Goal: Task Accomplishment & Management: Use online tool/utility

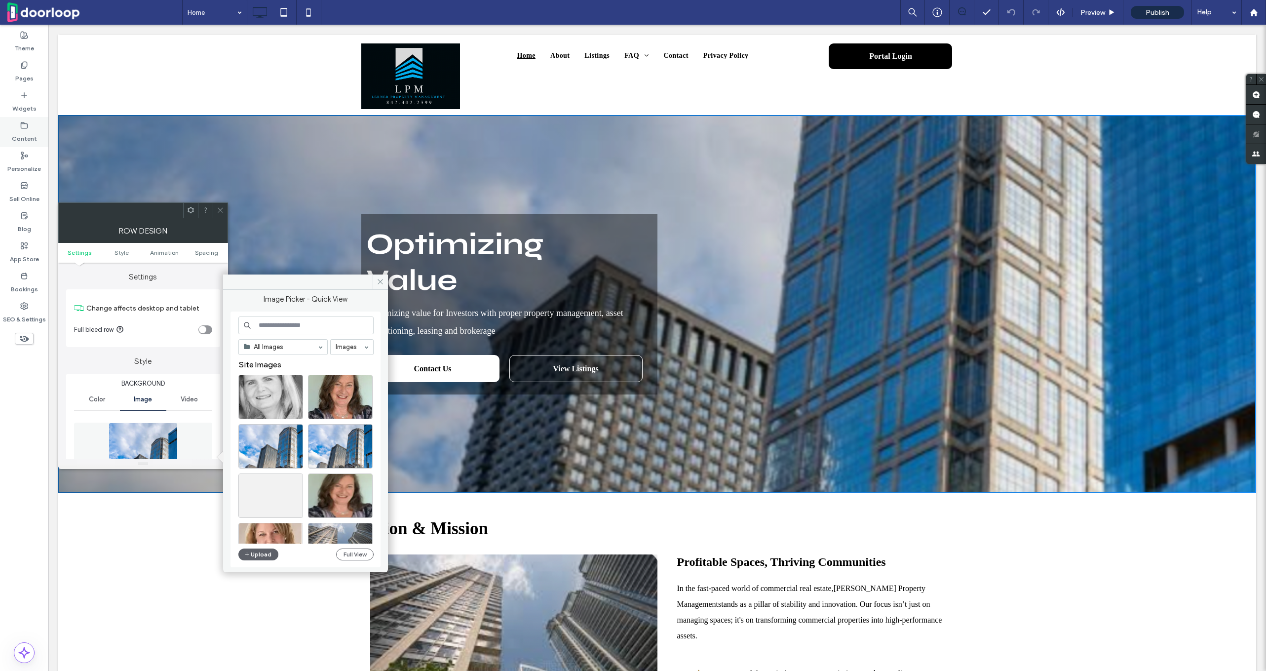
click at [23, 138] on label "Content" at bounding box center [24, 136] width 25 height 14
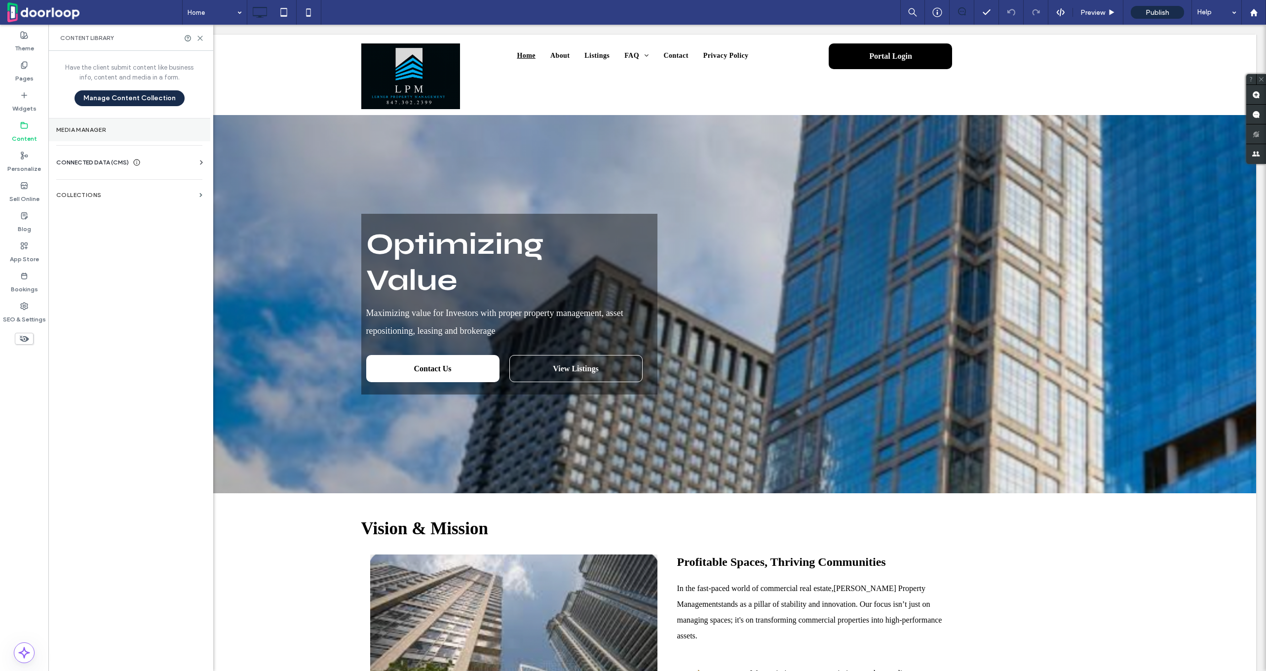
click at [113, 127] on label "Media Manager" at bounding box center [129, 129] width 146 height 7
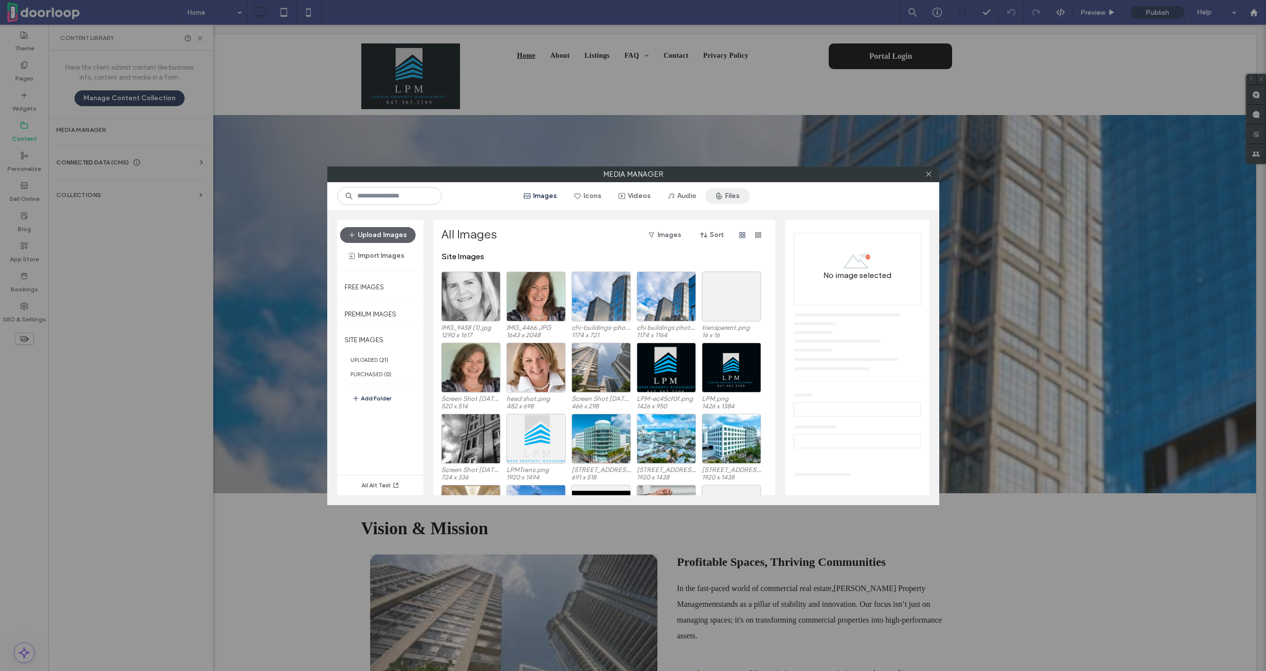
click at [722, 195] on button "Files" at bounding box center [727, 196] width 44 height 16
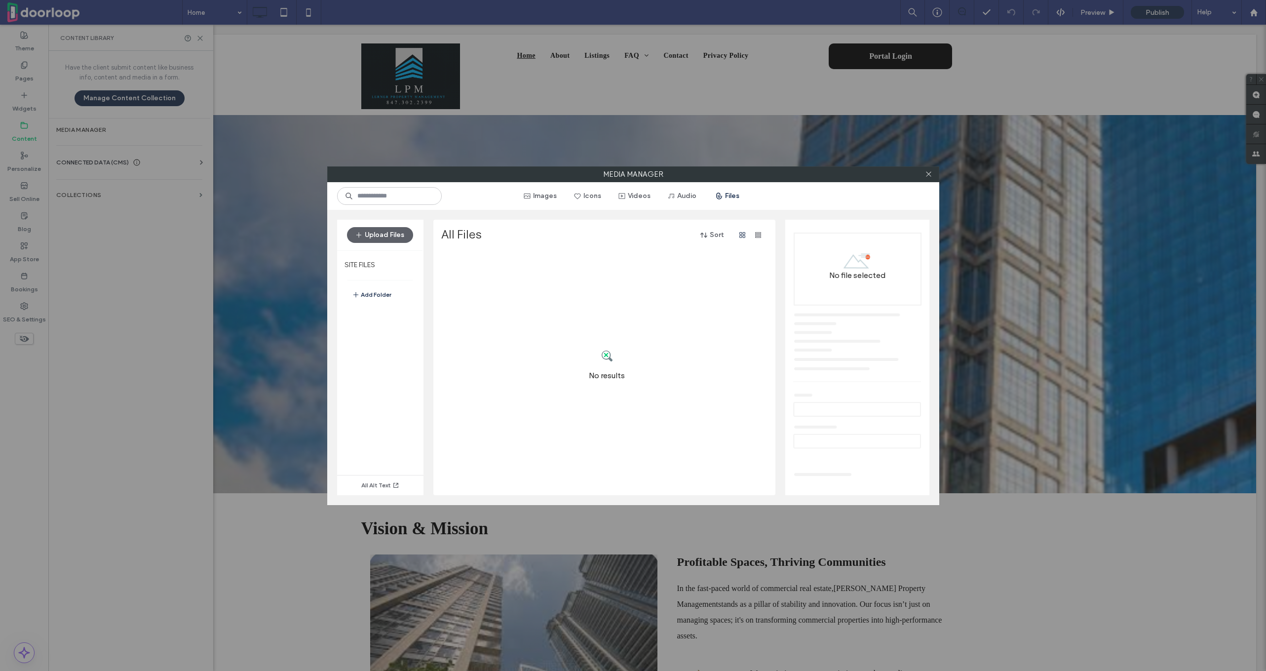
click at [126, 106] on div "Media Manager Images Icons Videos Audio Files Upload Files SITE FILES Add Folde…" at bounding box center [633, 335] width 1266 height 671
click at [127, 93] on div "Media Manager Images Icons Videos Audio Files Upload Files SITE FILES Add Folde…" at bounding box center [633, 335] width 1266 height 671
click at [931, 171] on icon at bounding box center [928, 173] width 7 height 7
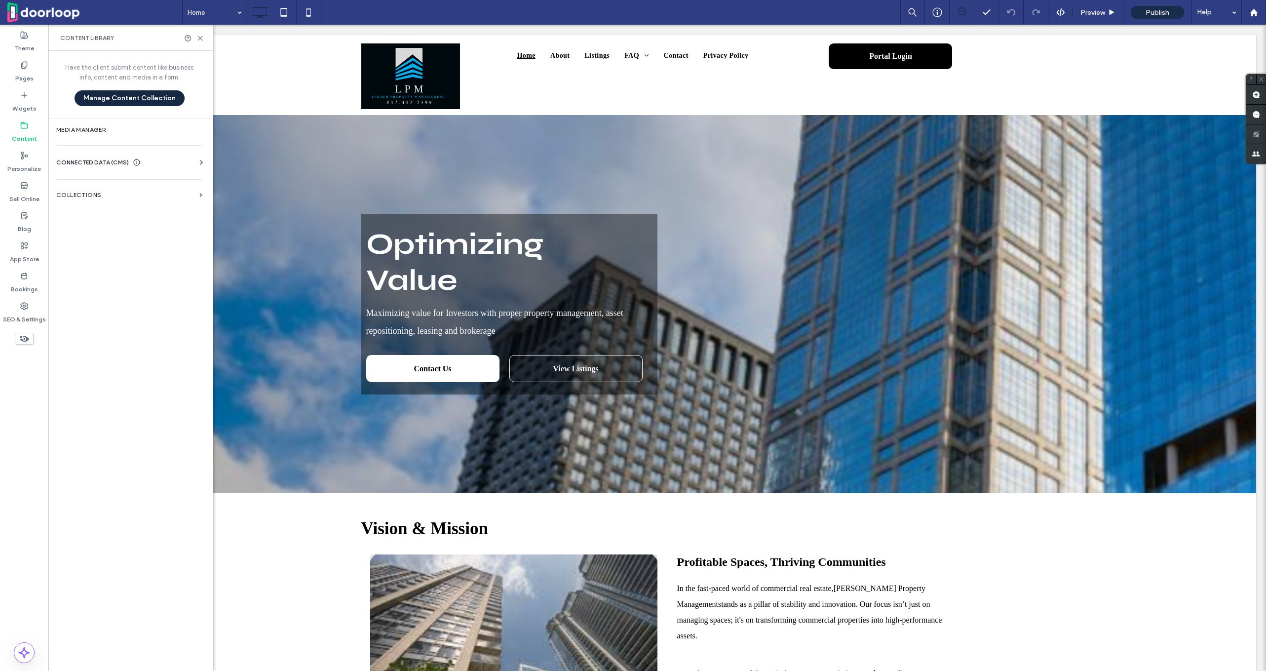
click at [119, 101] on button "Manage Content Collection" at bounding box center [130, 98] width 110 height 16
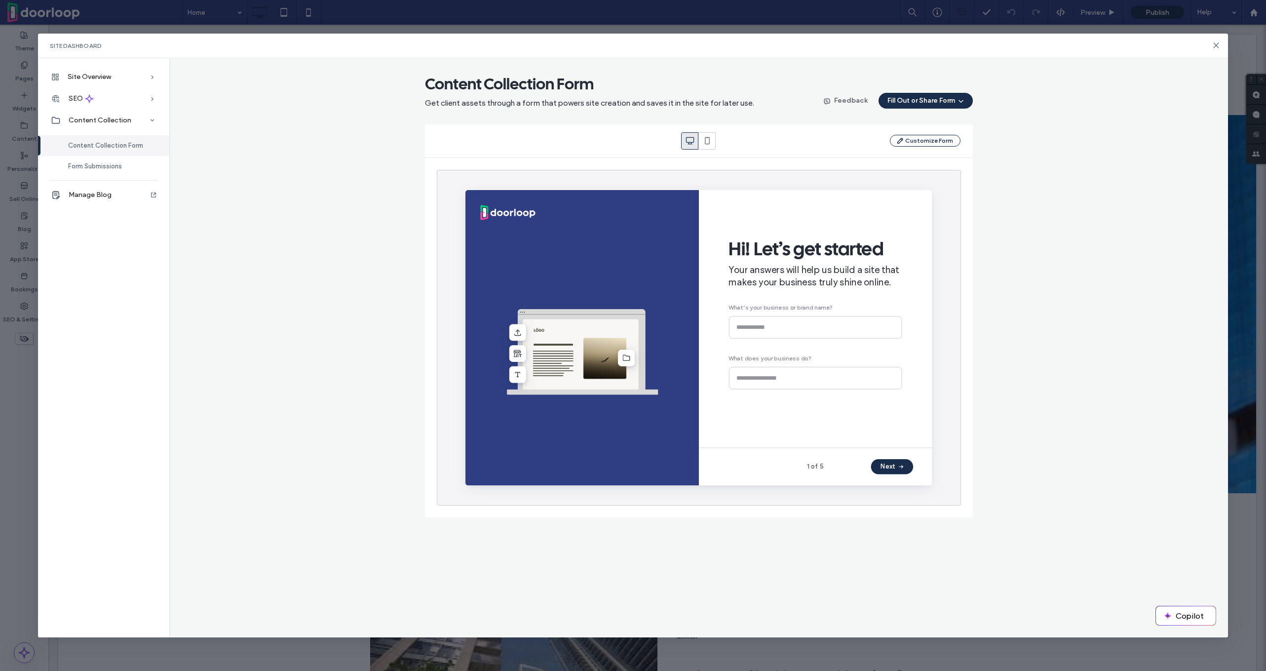
click at [1216, 41] on div "Site Dashboard" at bounding box center [633, 46] width 1190 height 25
click at [1216, 44] on icon at bounding box center [1216, 45] width 8 height 8
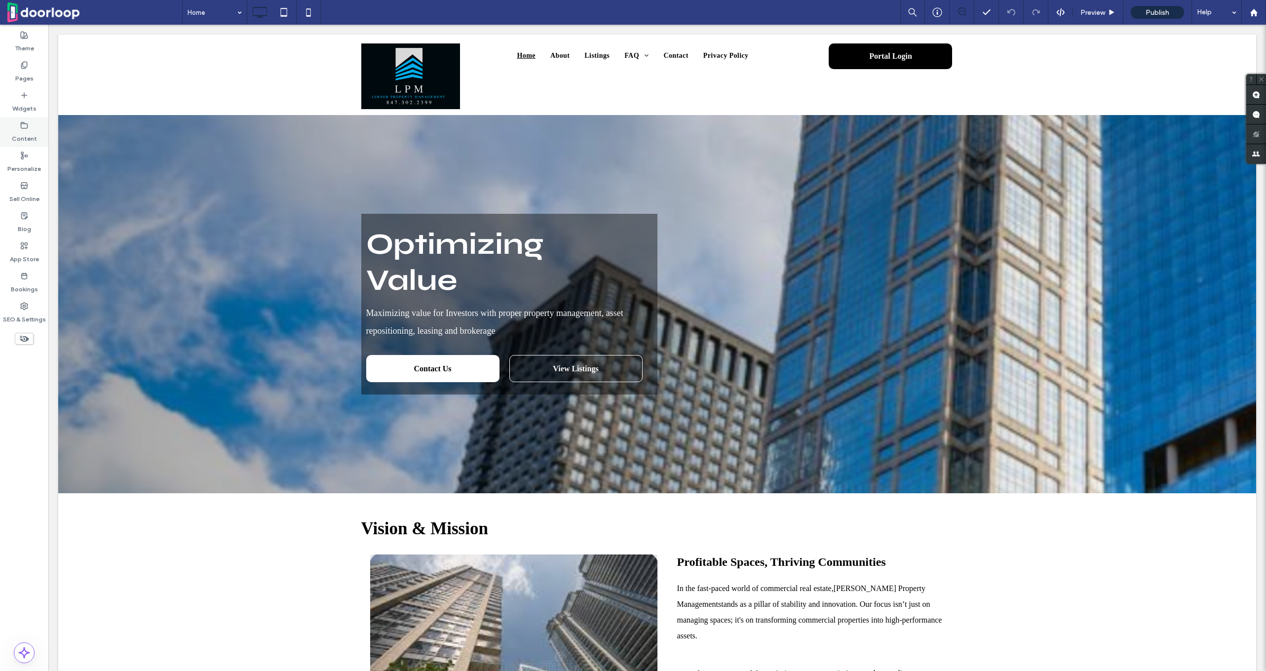
click at [27, 128] on icon at bounding box center [24, 125] width 8 height 8
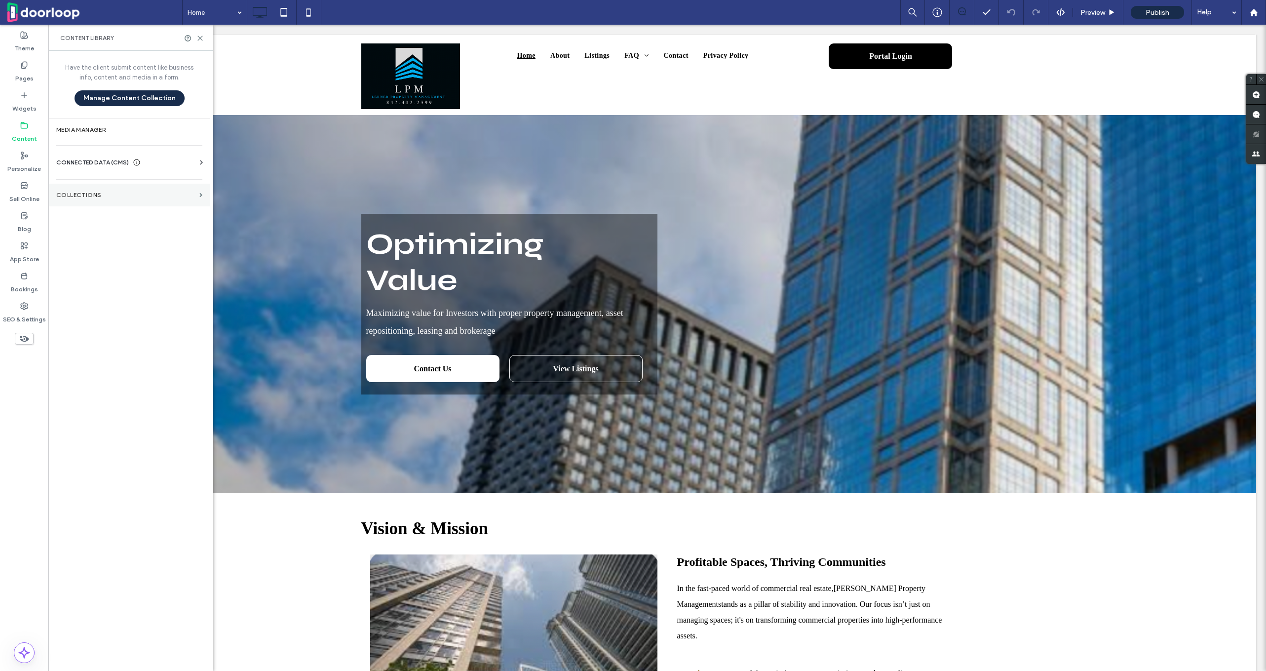
click at [76, 196] on label "Collections" at bounding box center [125, 195] width 139 height 7
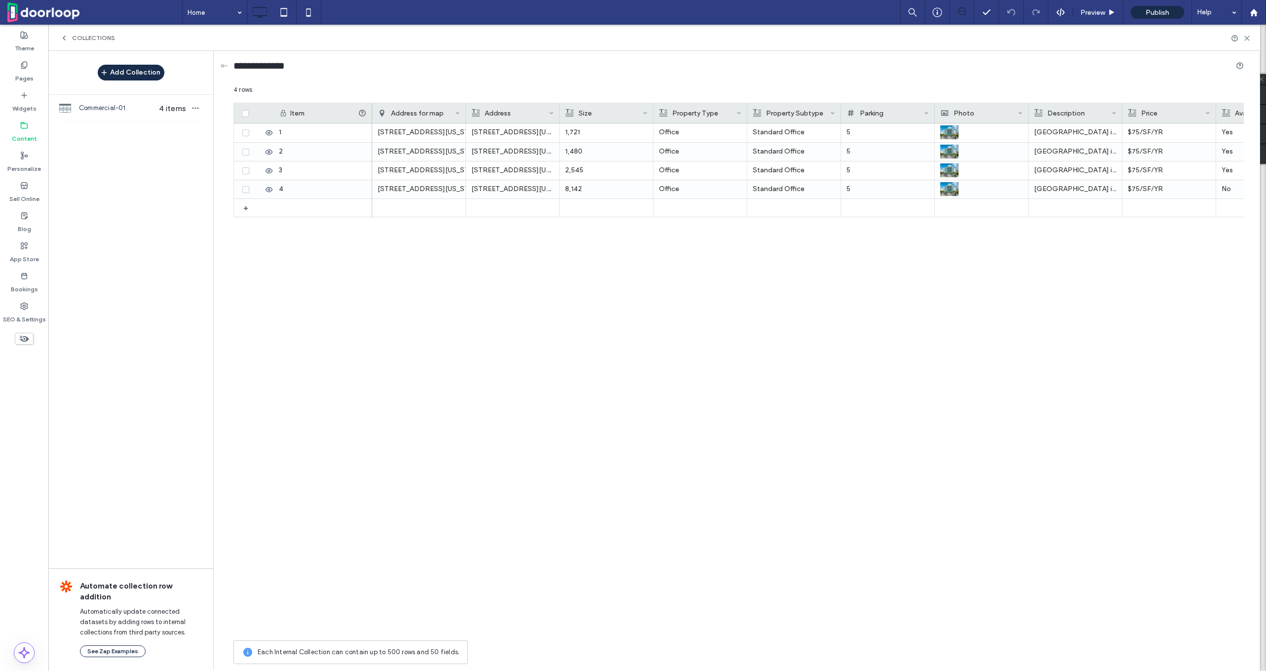
click at [62, 40] on icon at bounding box center [64, 38] width 8 height 8
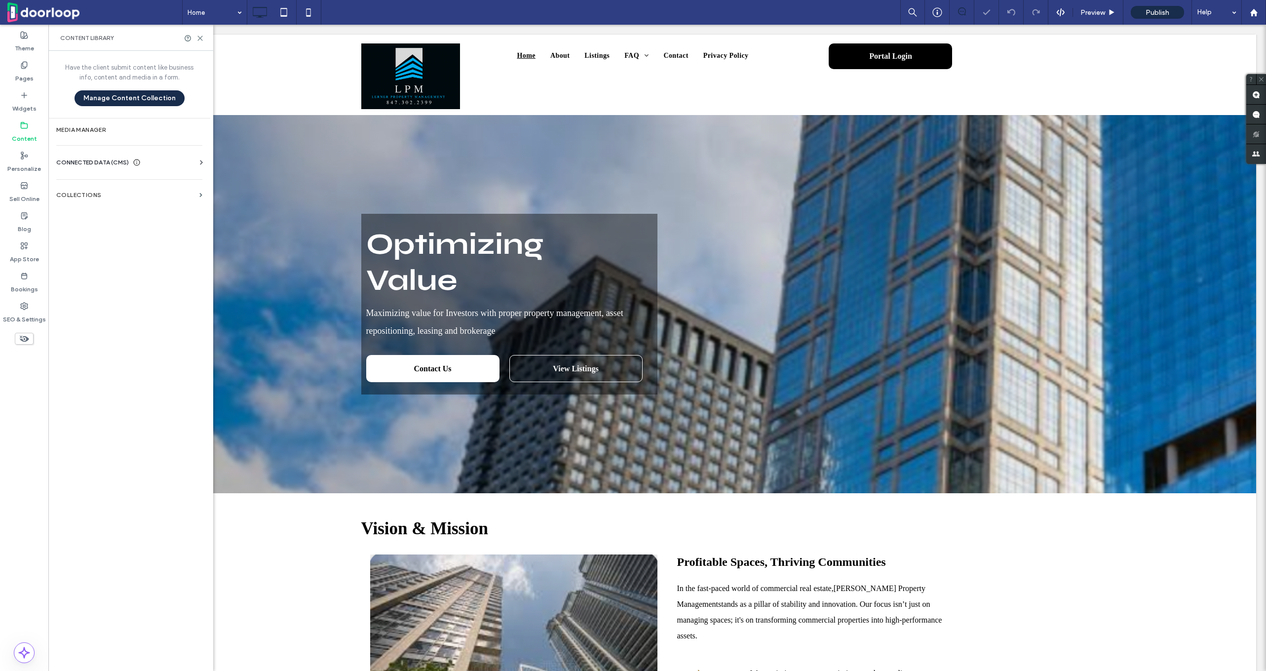
click at [77, 165] on span "CONNECTED DATA (CMS)" at bounding box center [92, 162] width 73 height 10
click at [100, 158] on span "CONNECTED DATA (CMS)" at bounding box center [92, 162] width 73 height 10
click at [200, 39] on icon at bounding box center [199, 38] width 7 height 7
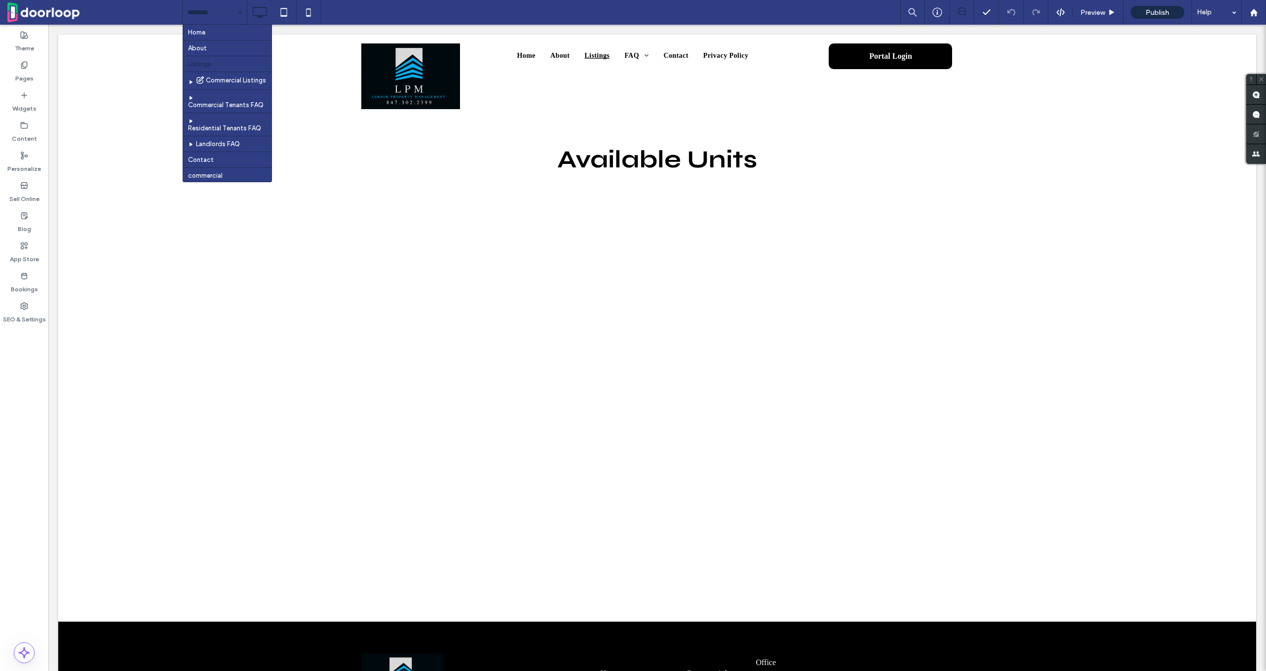
click at [216, 14] on input at bounding box center [212, 12] width 49 height 25
click at [221, 18] on input at bounding box center [212, 12] width 49 height 25
click at [240, 8] on div "Home About Listings Commercial Listings Commercial Tenants FAQ Residential Tena…" at bounding box center [215, 12] width 64 height 25
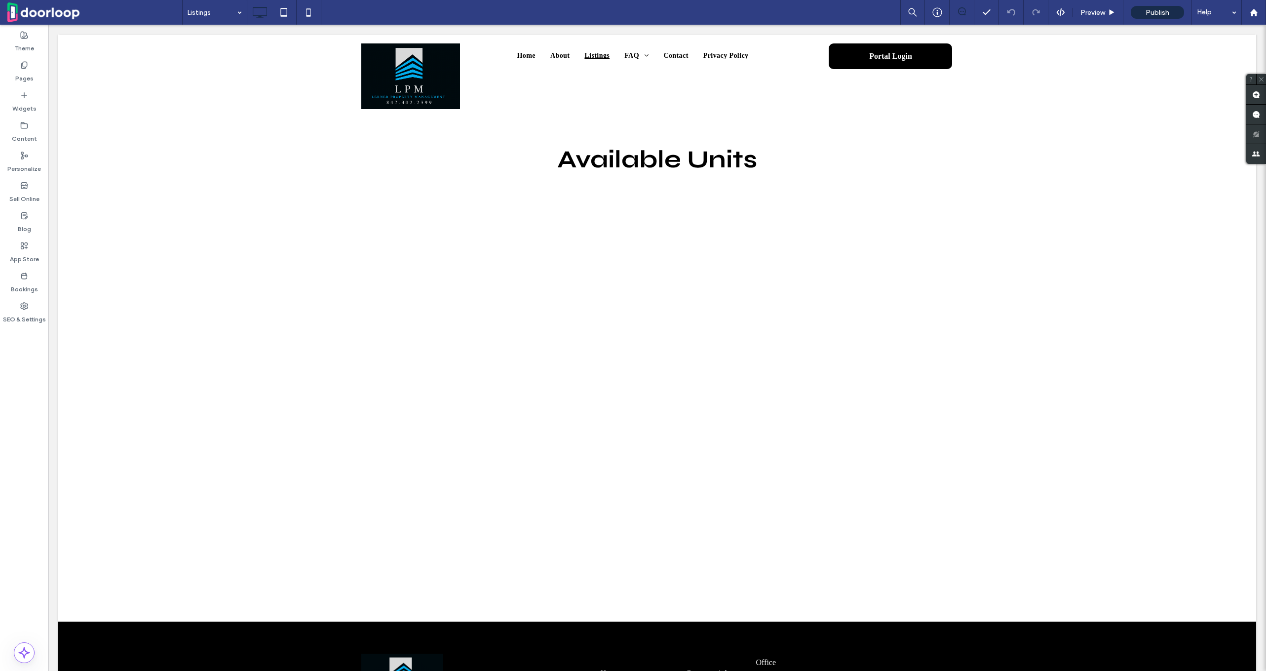
click at [205, 25] on body "Click To Paste Row Portal Login Home About Listings FAQ Commercial Tenants FAQ …" at bounding box center [657, 457] width 1218 height 864
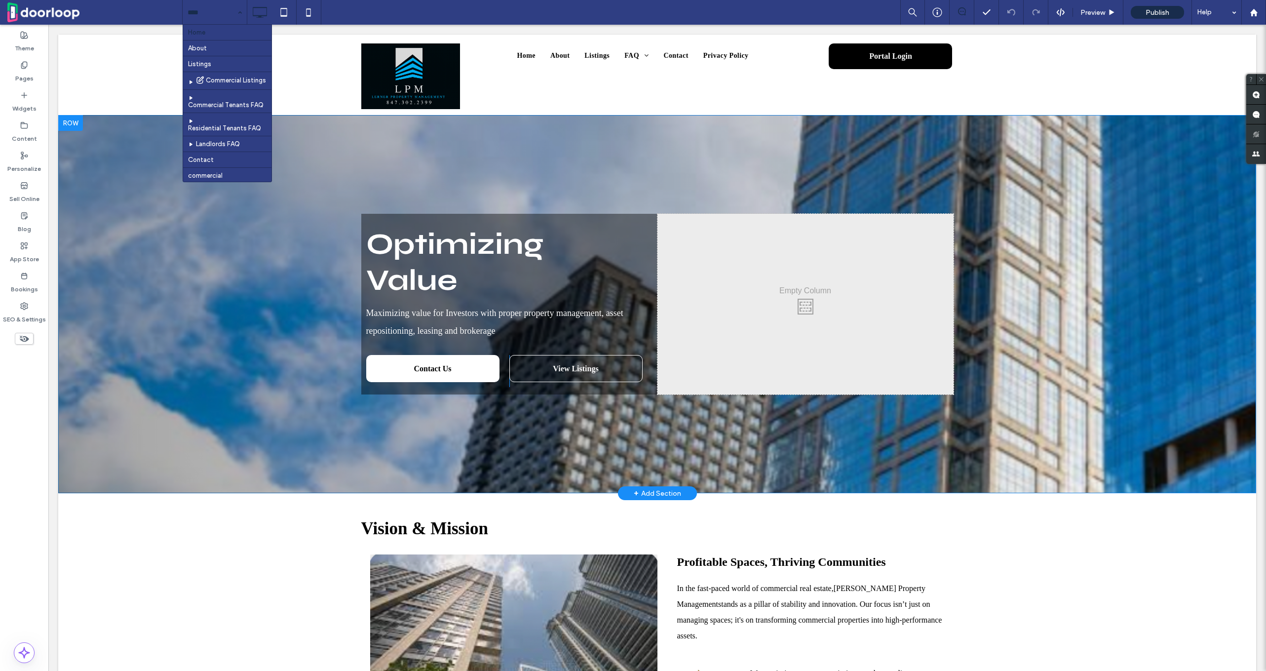
click at [202, 298] on div "Optimizing Value Maximizing value for Investors with proper property management…" at bounding box center [657, 304] width 1198 height 378
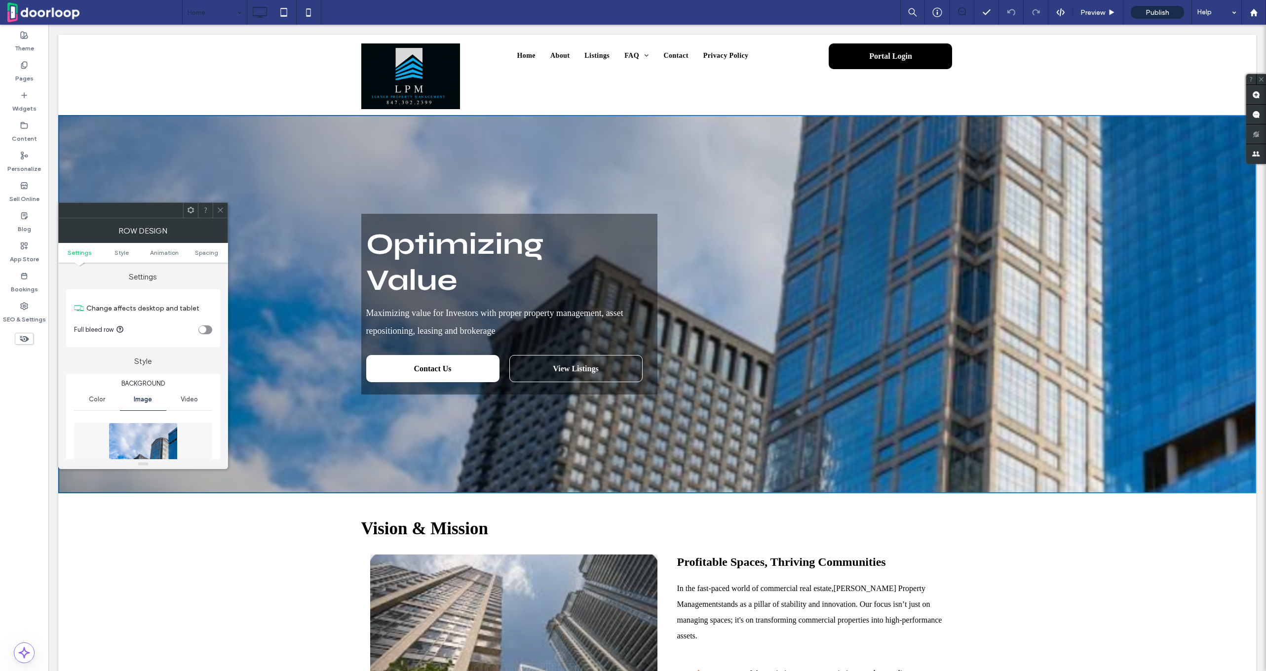
click at [159, 438] on img at bounding box center [143, 457] width 69 height 68
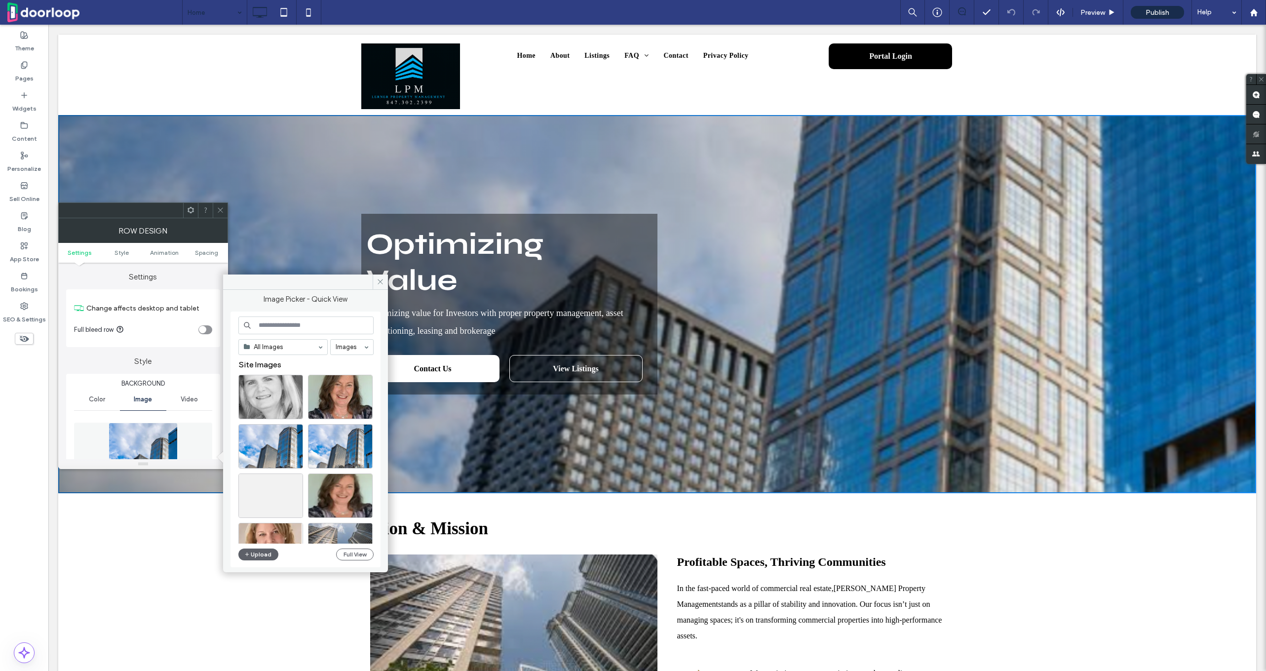
click at [259, 543] on div "All Images Images Site Images Upload Full View" at bounding box center [305, 439] width 135 height 246
click at [259, 546] on div "All Images Images Site Images Upload Full View" at bounding box center [305, 439] width 135 height 246
click at [259, 552] on button "Upload" at bounding box center [258, 554] width 40 height 12
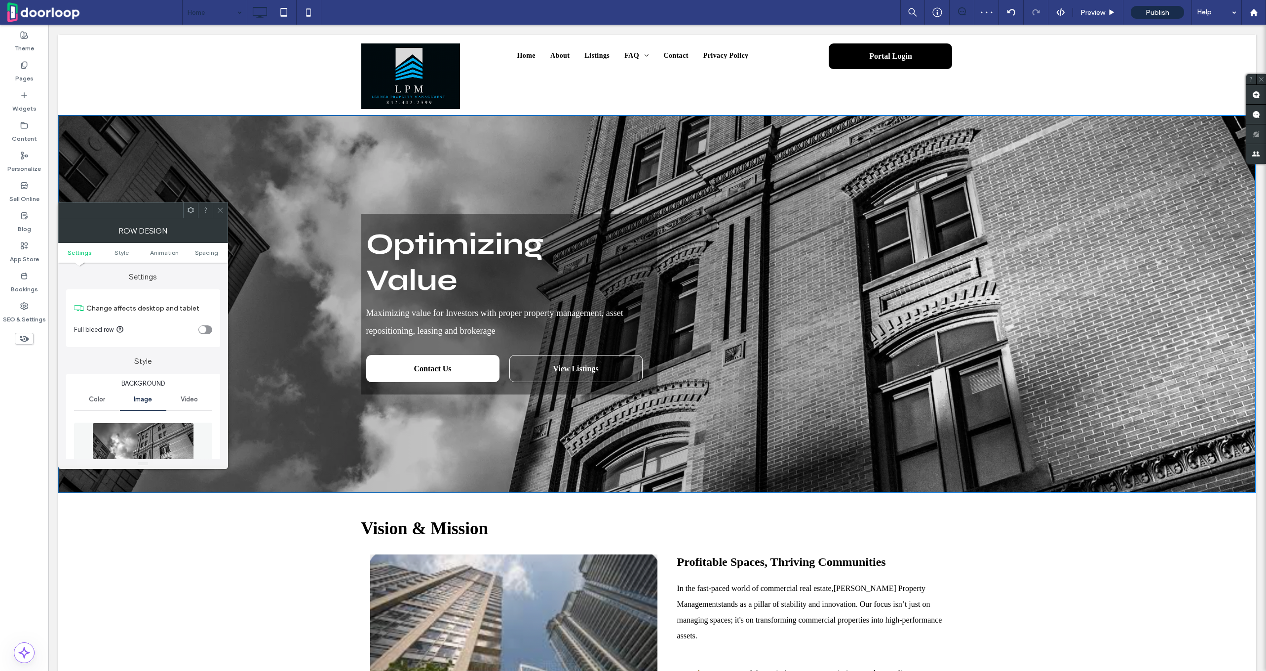
click at [219, 207] on icon at bounding box center [220, 209] width 7 height 7
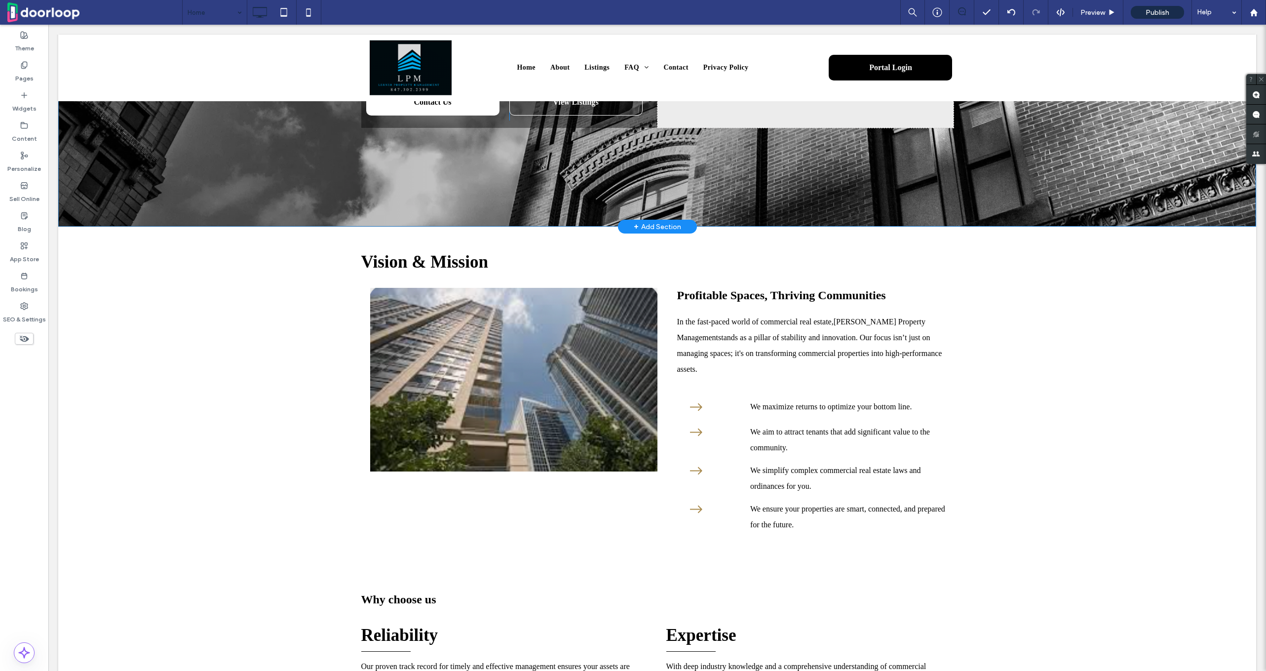
scroll to position [277, 0]
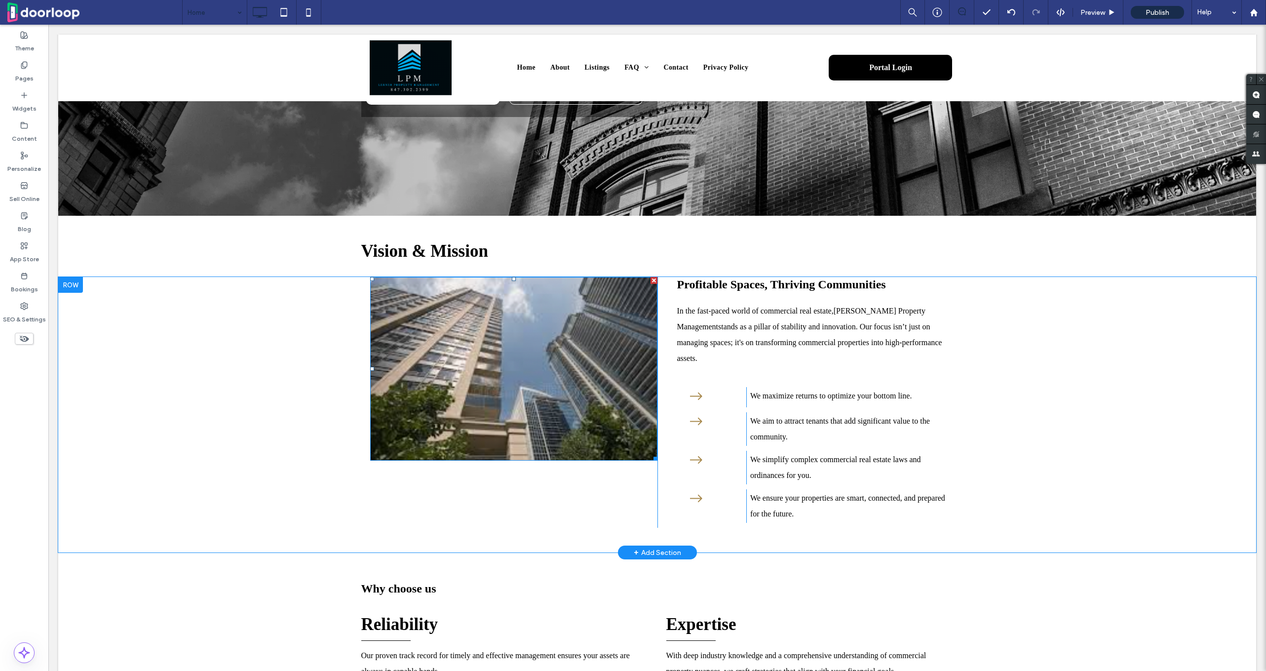
click at [464, 310] on img at bounding box center [513, 369] width 287 height 184
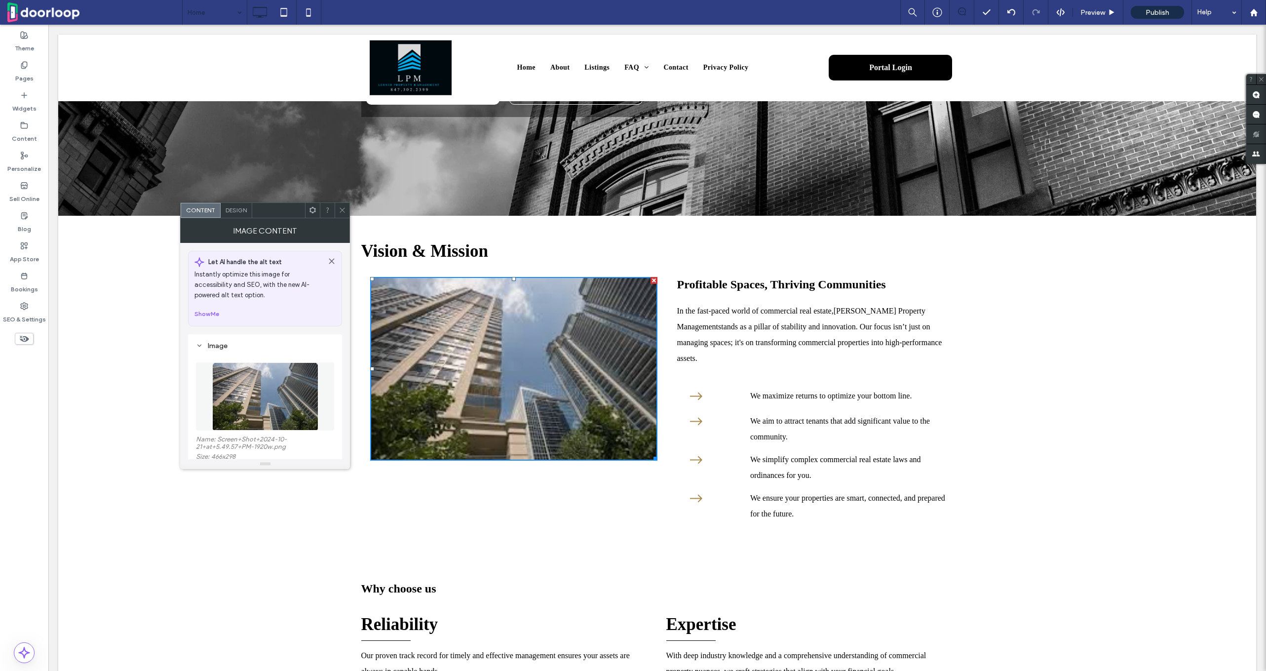
click at [278, 373] on img at bounding box center [265, 396] width 106 height 68
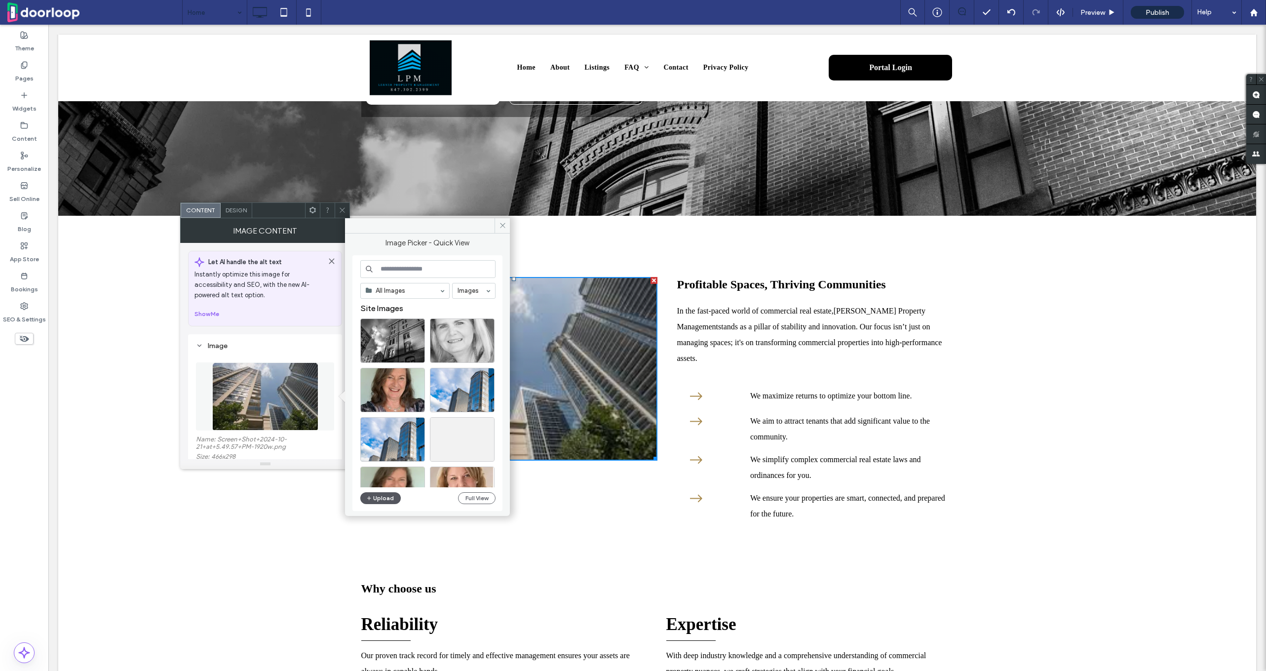
click at [370, 496] on icon "button" at bounding box center [369, 498] width 6 height 8
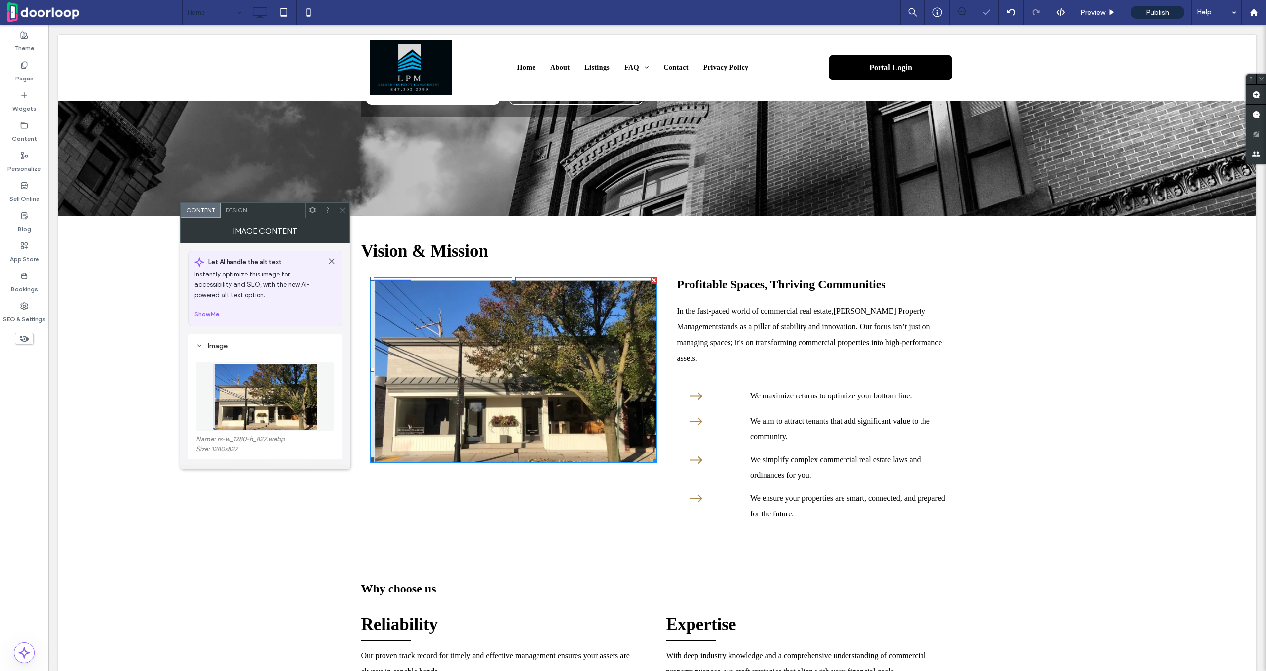
click at [340, 203] on span at bounding box center [342, 210] width 7 height 15
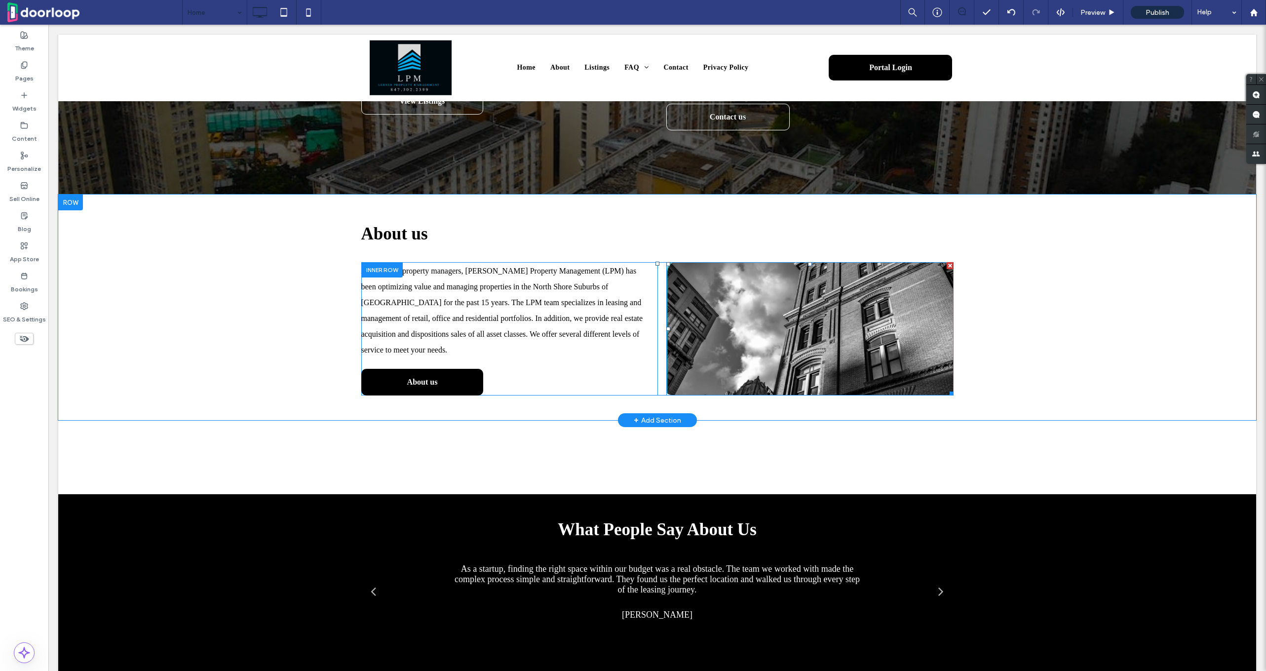
scroll to position [1152, 0]
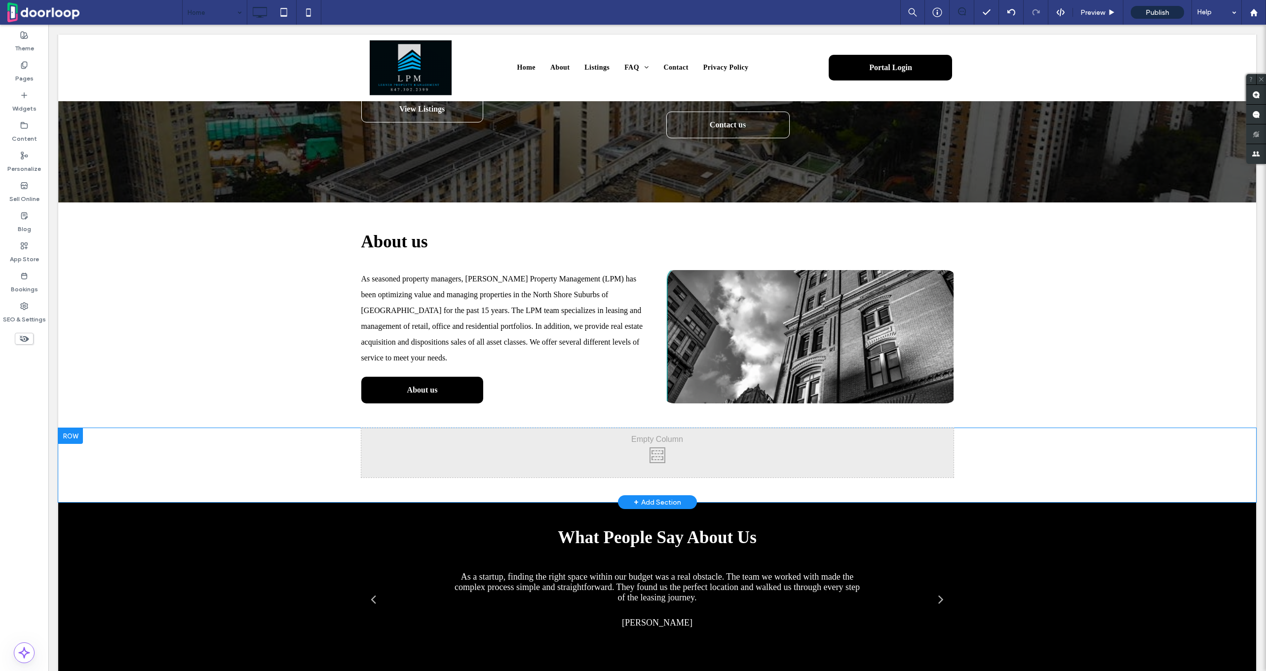
click at [69, 444] on div at bounding box center [70, 436] width 25 height 16
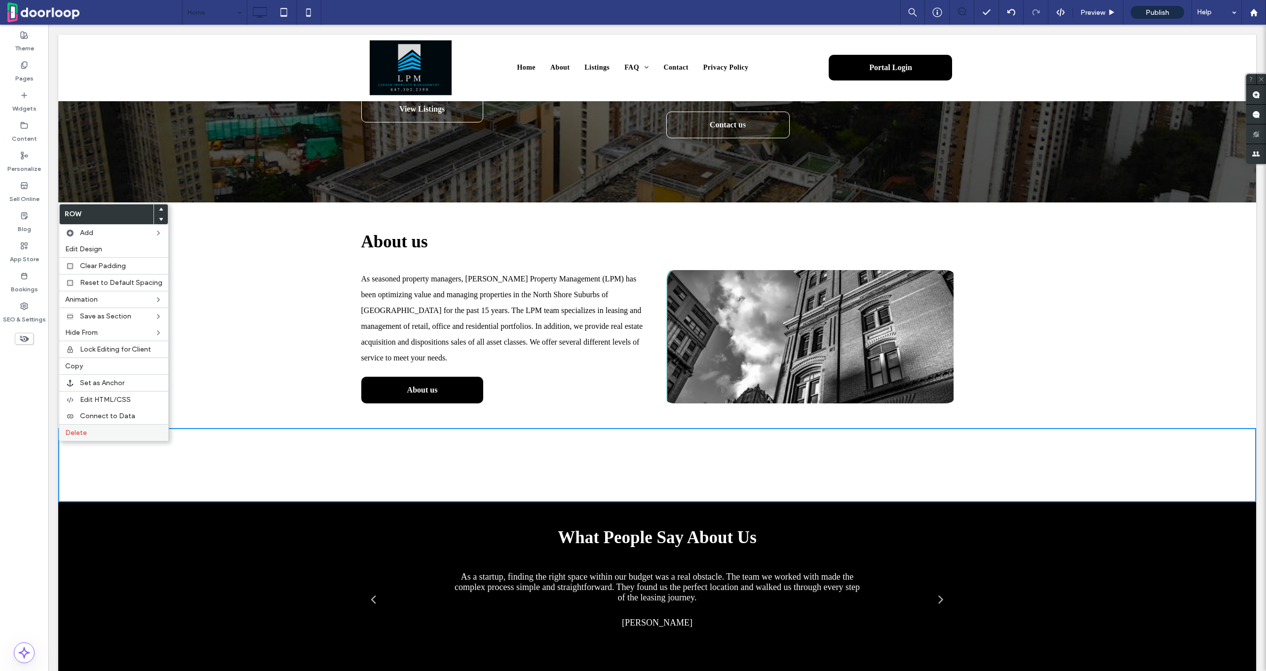
click at [100, 435] on label "Delete" at bounding box center [113, 432] width 97 height 8
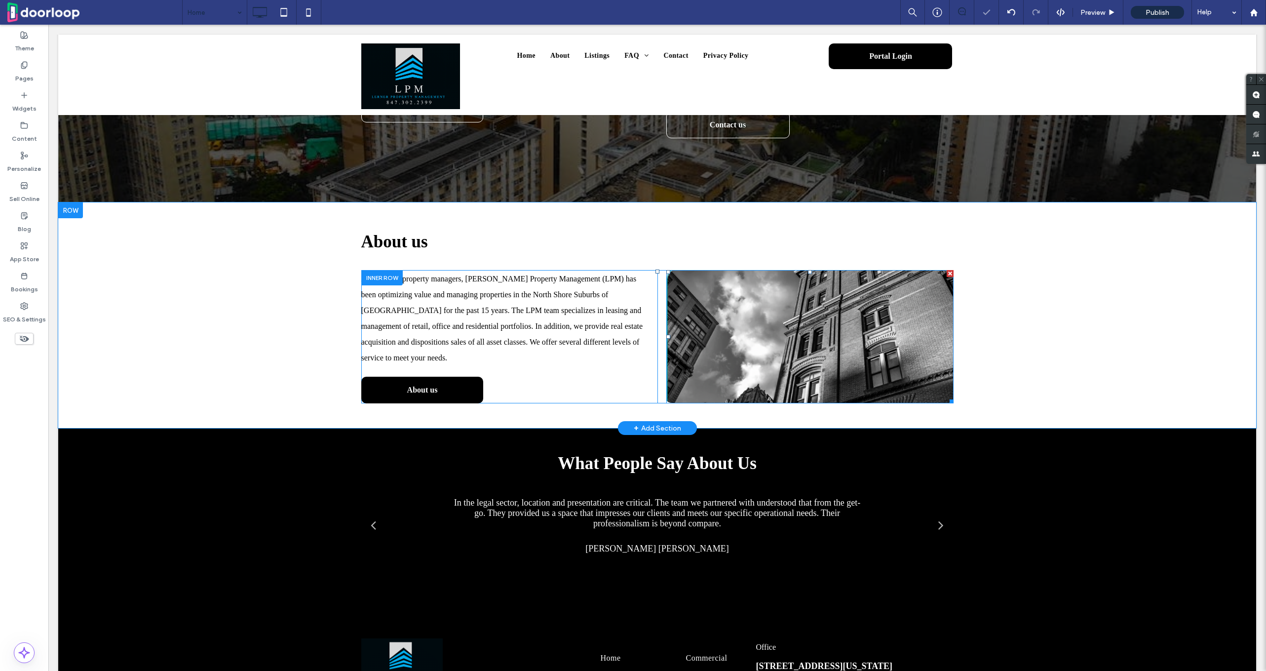
click at [795, 342] on img at bounding box center [809, 336] width 287 height 133
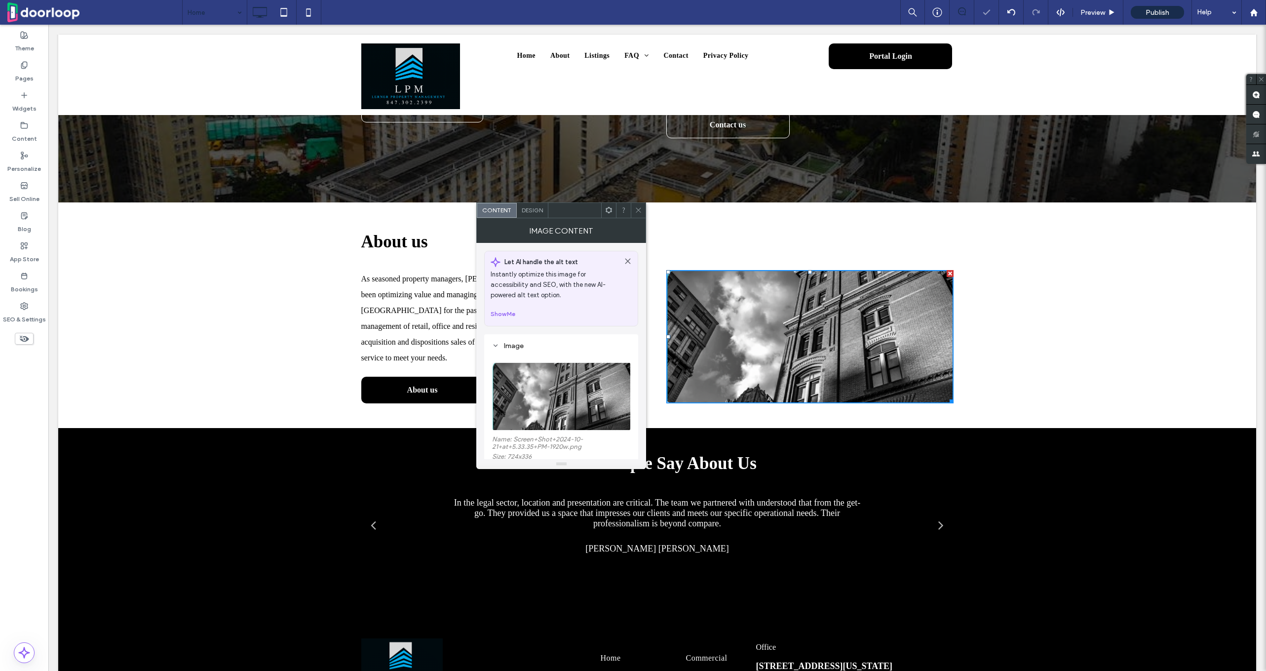
click at [553, 404] on img at bounding box center [561, 396] width 139 height 68
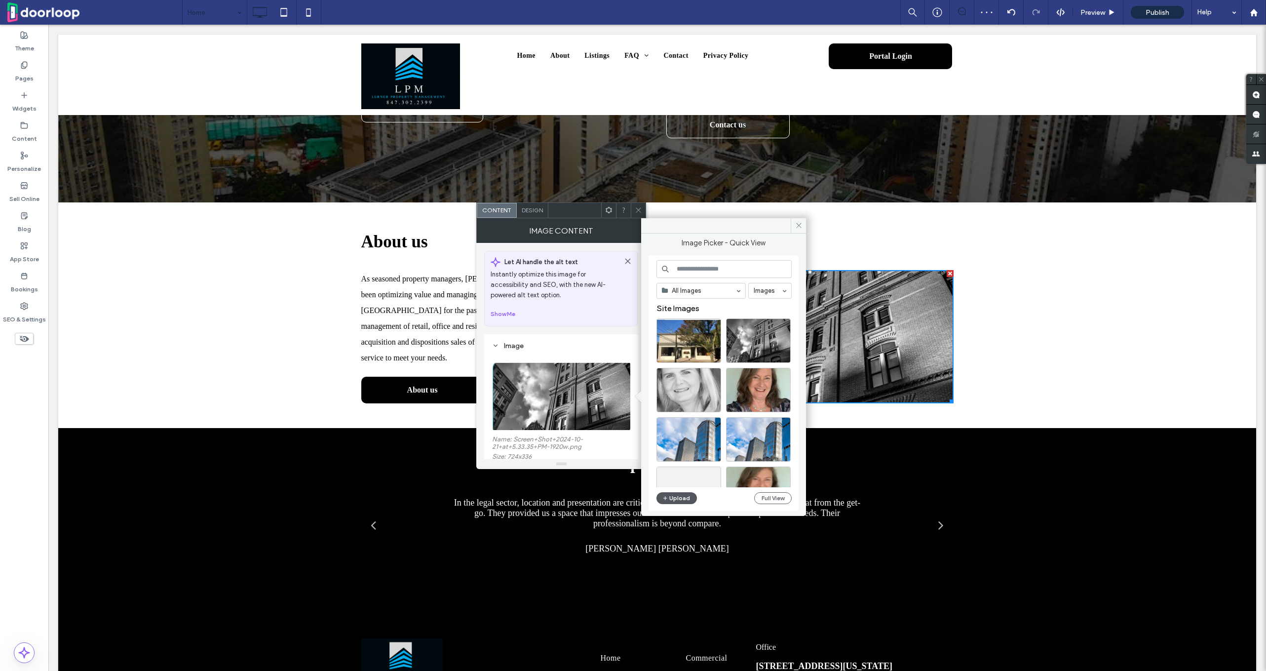
click at [666, 494] on icon "button" at bounding box center [665, 498] width 6 height 8
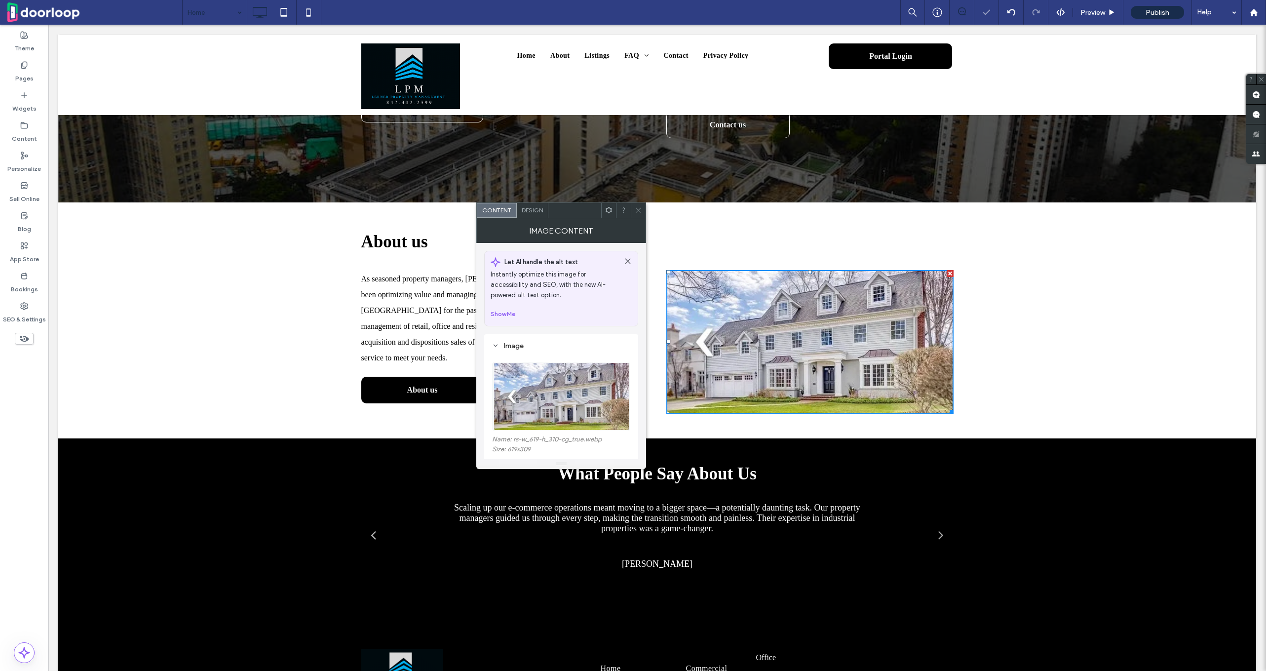
click at [645, 208] on div at bounding box center [638, 210] width 15 height 15
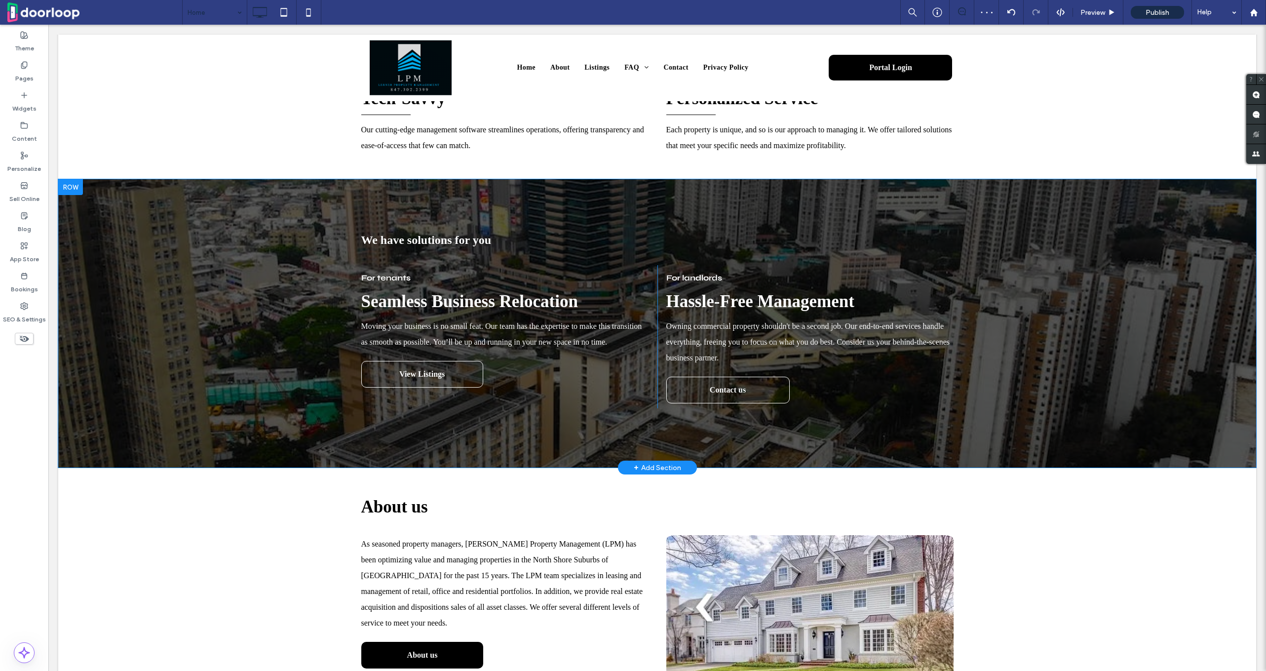
scroll to position [887, 0]
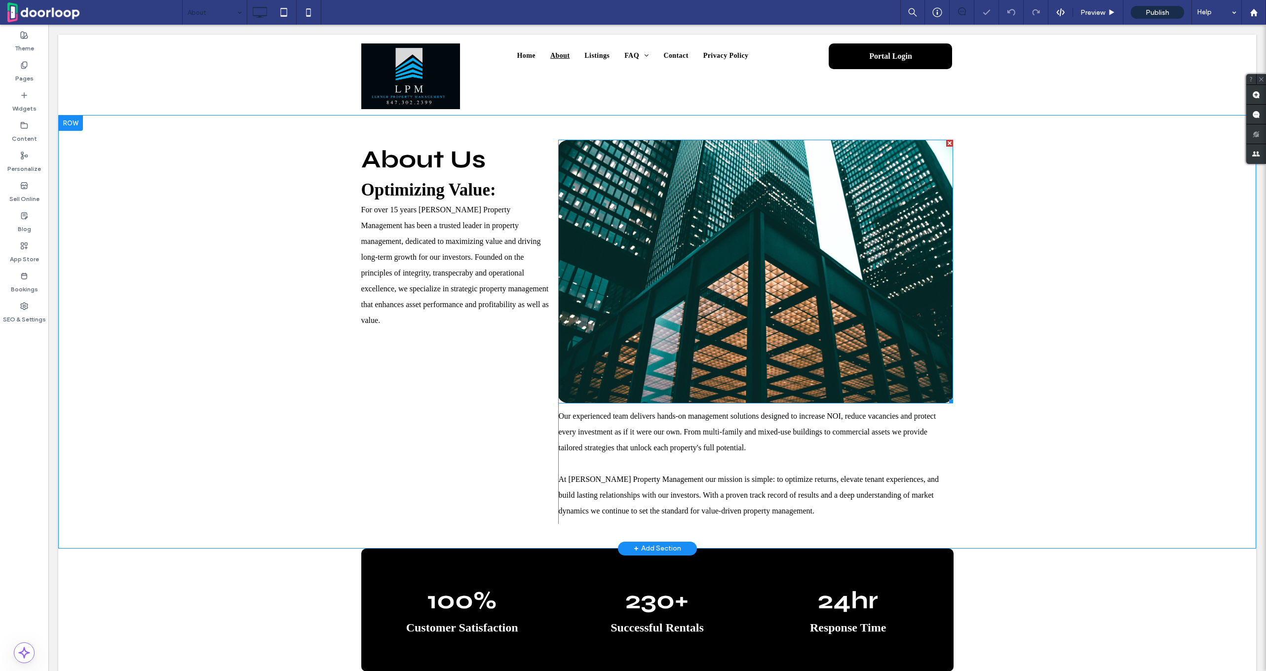
click at [746, 292] on img at bounding box center [755, 271] width 395 height 263
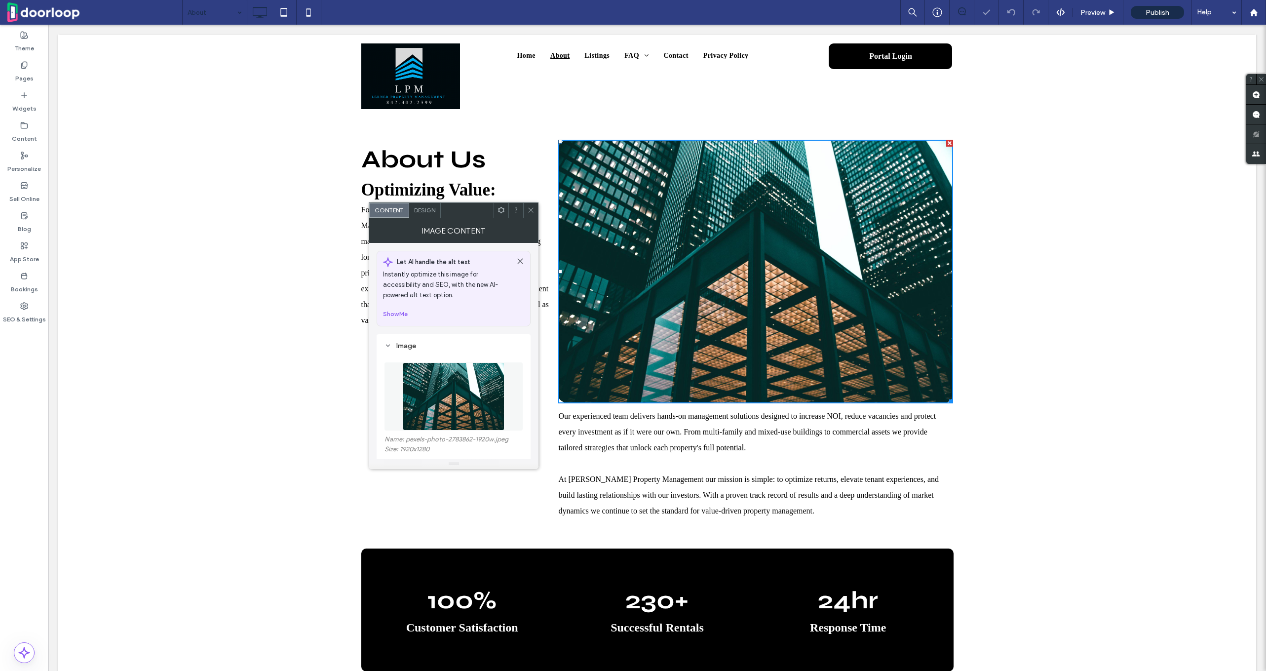
click at [443, 396] on img at bounding box center [454, 396] width 102 height 68
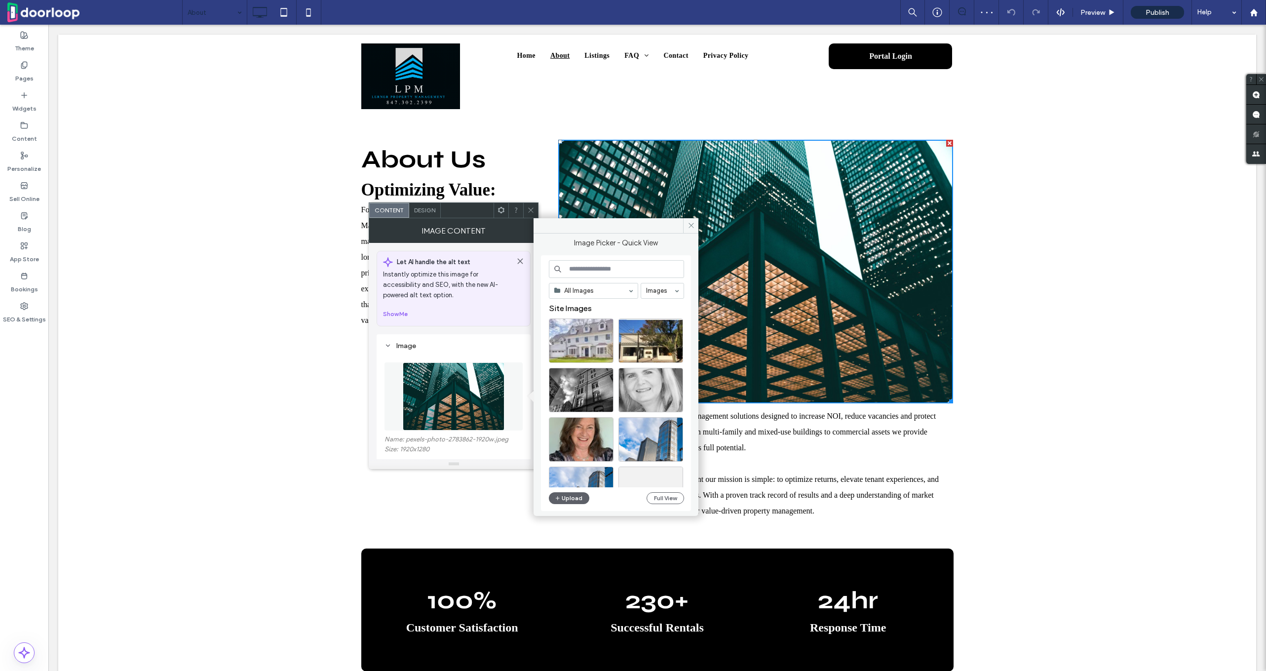
click at [562, 504] on div "All Images Images Site Images Upload Full View" at bounding box center [616, 383] width 135 height 246
click at [562, 499] on button "Upload" at bounding box center [569, 498] width 40 height 12
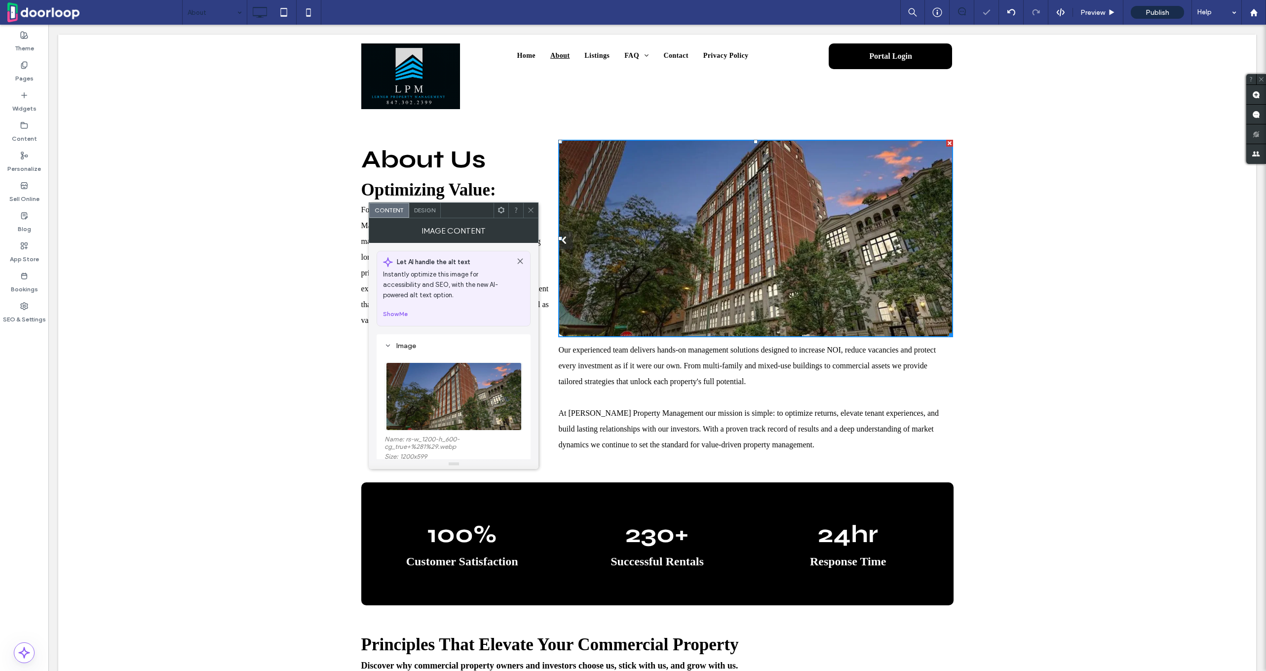
click at [534, 208] on icon at bounding box center [530, 209] width 7 height 7
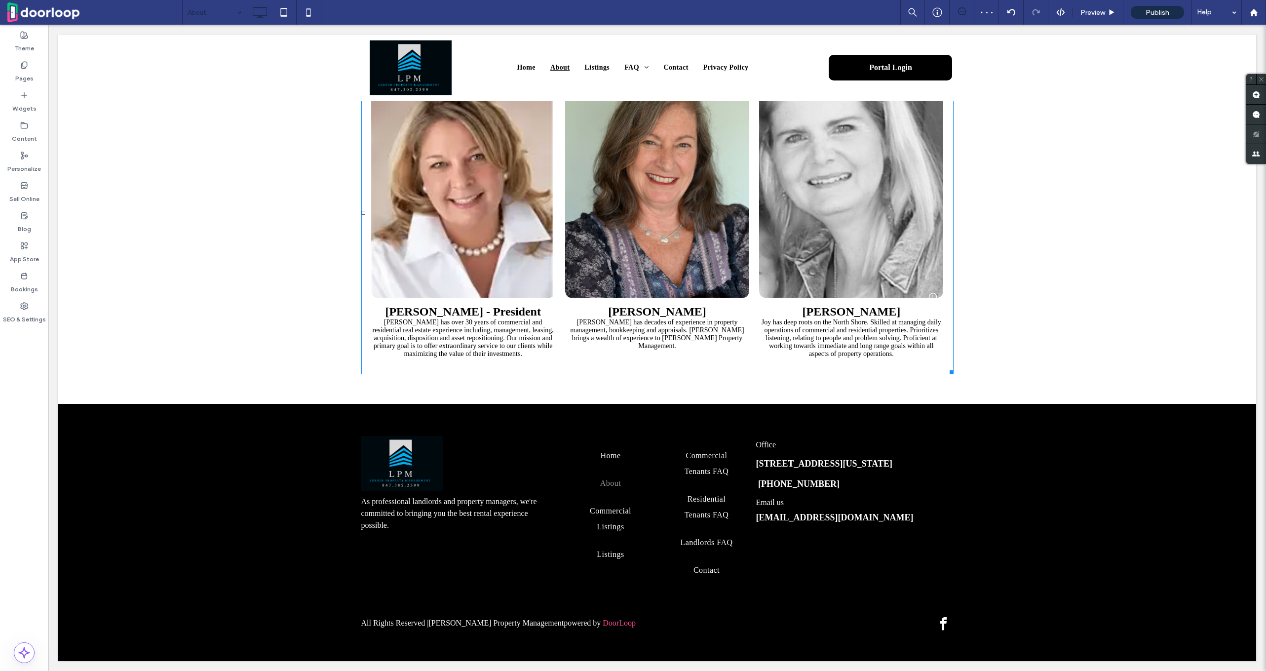
scroll to position [822, 0]
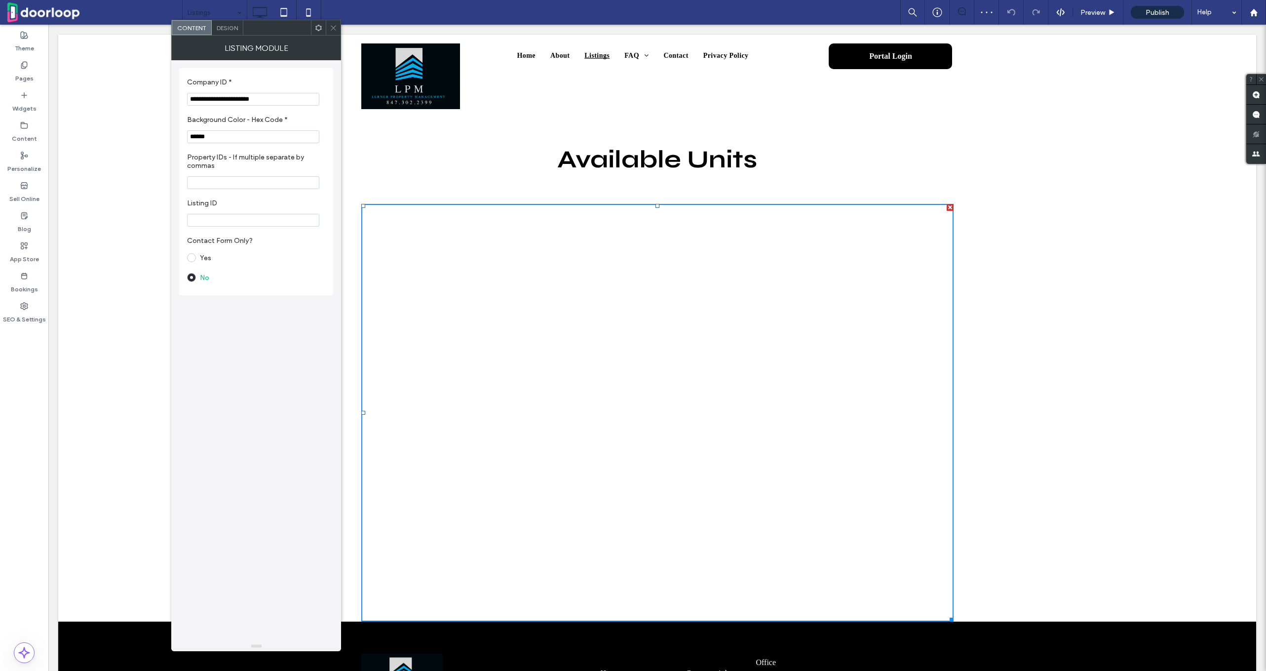
click at [330, 28] on icon at bounding box center [333, 27] width 7 height 7
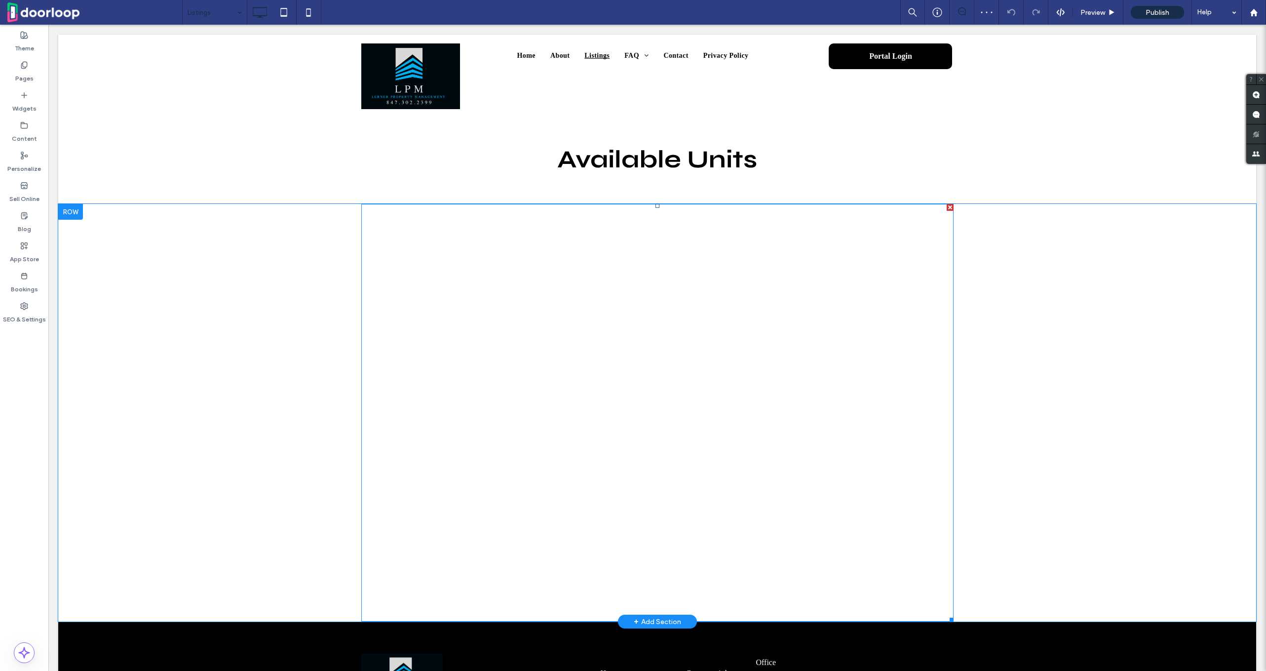
click at [951, 205] on div at bounding box center [950, 207] width 7 height 7
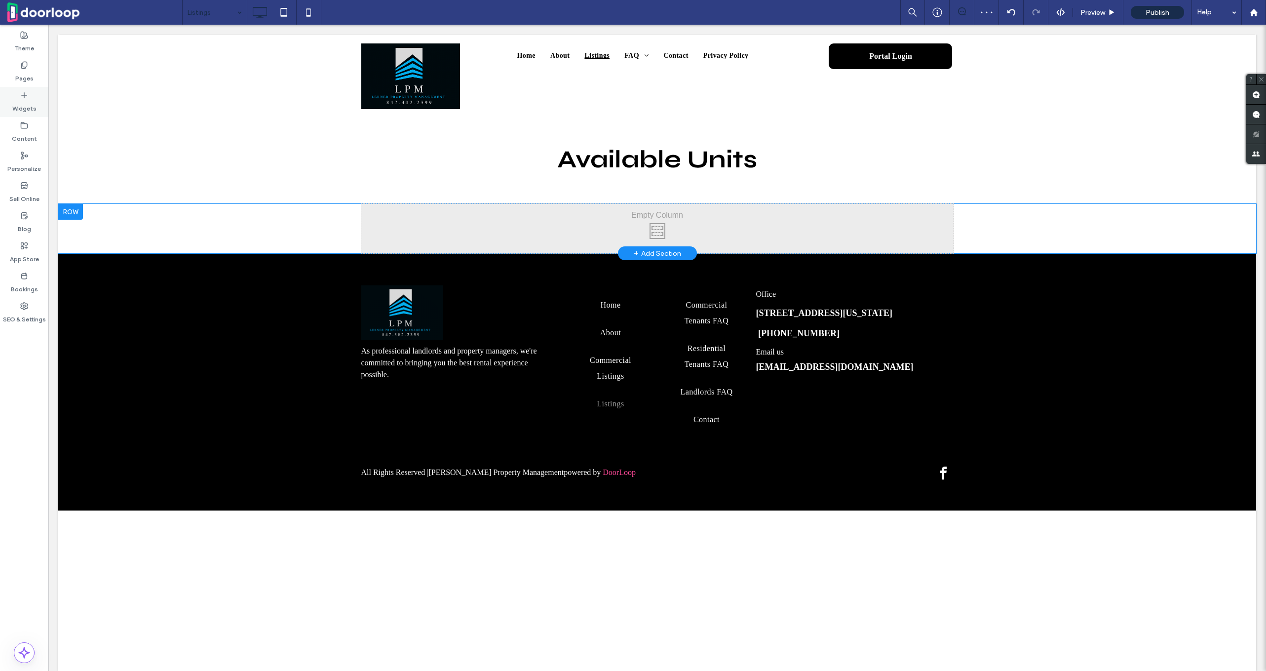
click at [15, 96] on div "Widgets" at bounding box center [24, 102] width 48 height 30
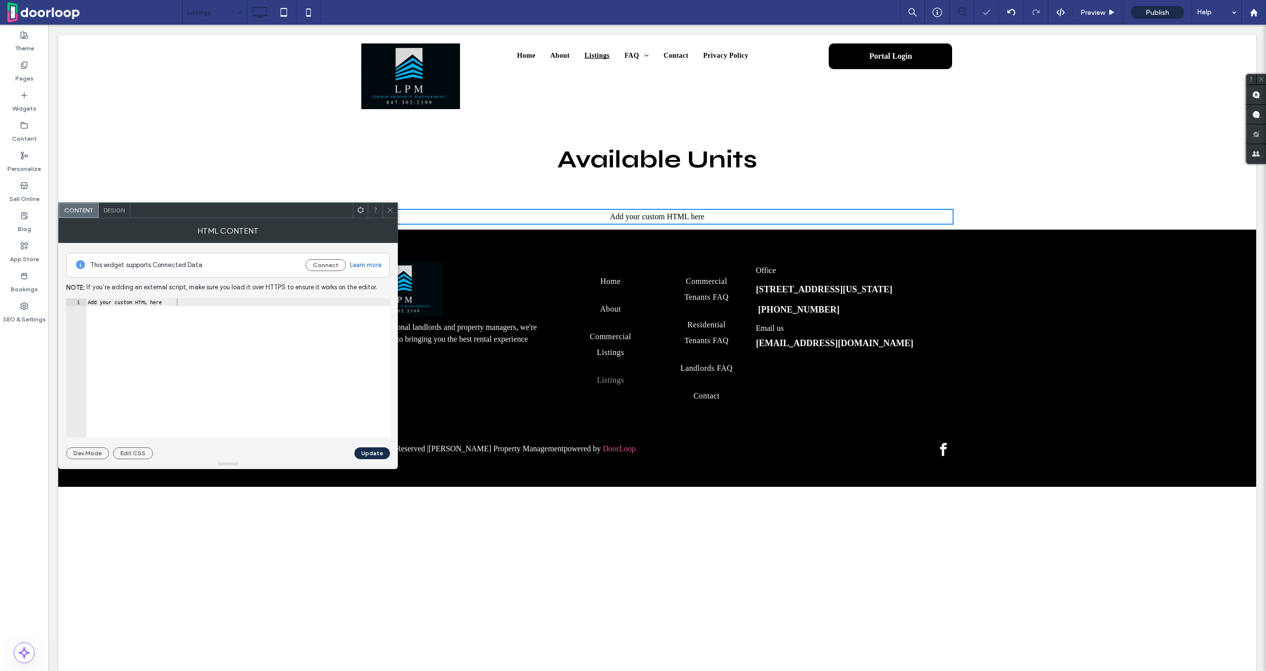
click at [222, 328] on div "Add your custom HTML here" at bounding box center [238, 375] width 305 height 155
paste textarea "Cursor at row 1"
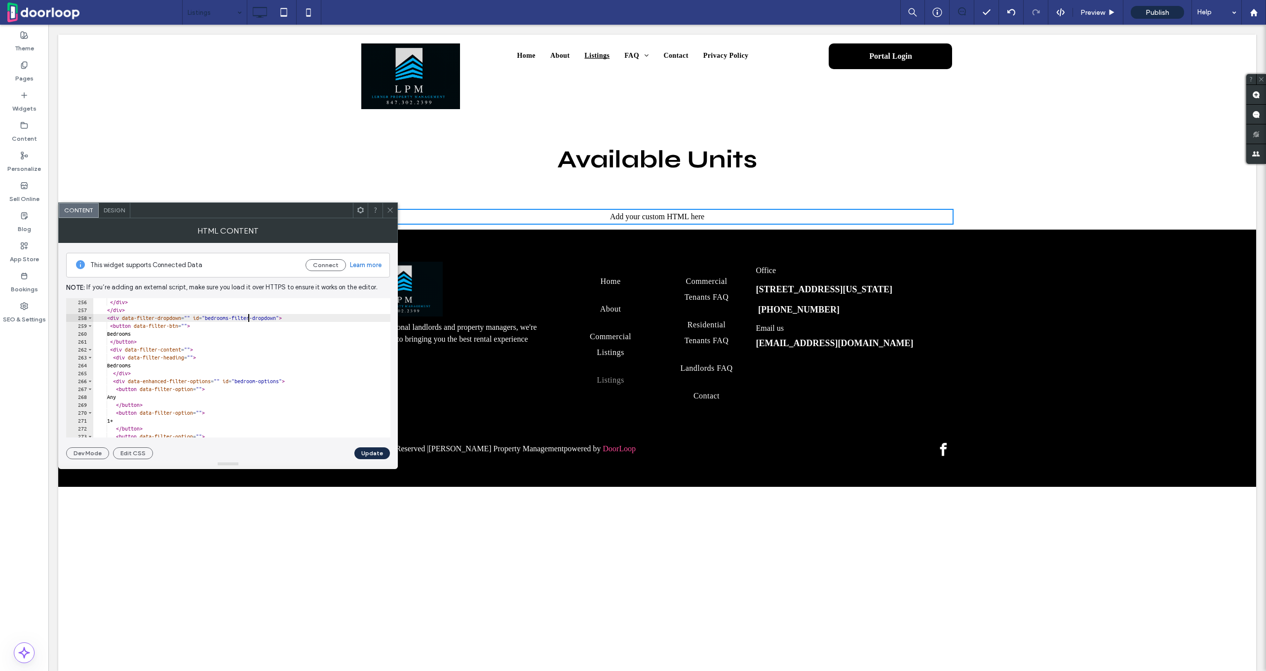
click at [249, 320] on div "</ div > </ div > </ div > < div data-filter-dropdown = "" id = "bedrooms-filte…" at bounding box center [1266, 367] width 2347 height 155
type textarea "**********"
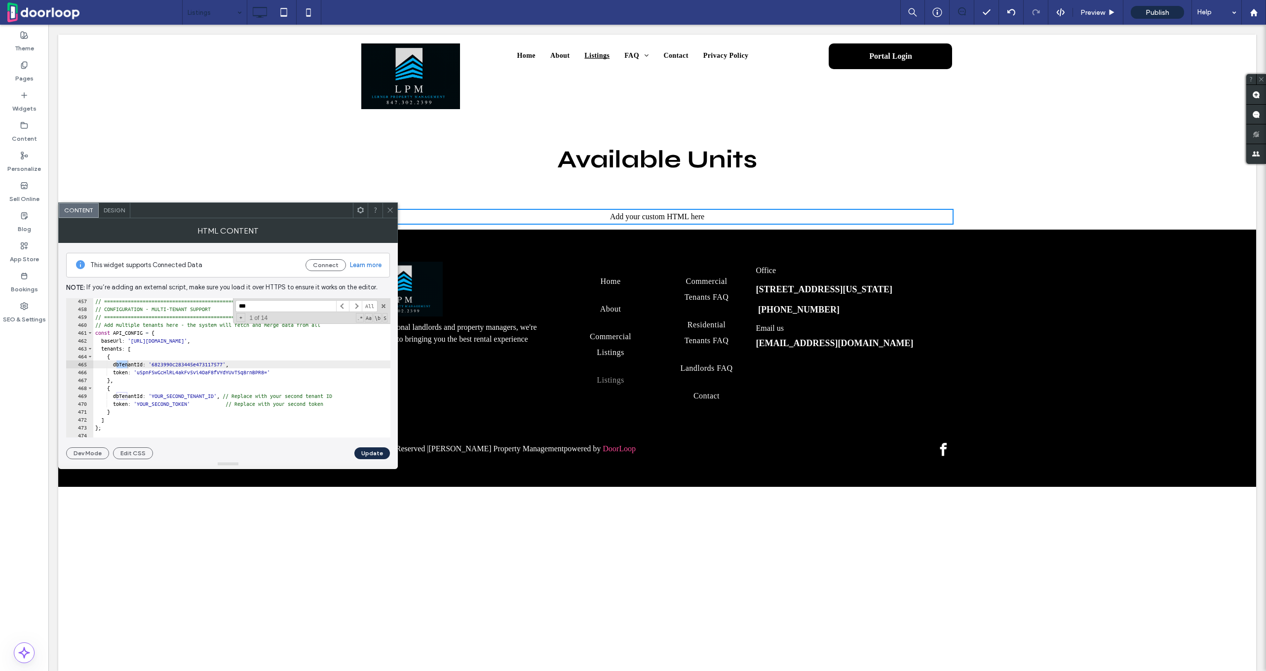
type input "***"
click at [193, 370] on div "// ============================================================================…" at bounding box center [1266, 374] width 2347 height 155
click at [188, 359] on div "// ============================================================================…" at bounding box center [1266, 374] width 2347 height 155
click at [386, 306] on span at bounding box center [383, 306] width 7 height 7
drag, startPoint x: 145, startPoint y: 371, endPoint x: 300, endPoint y: 370, distance: 155.5
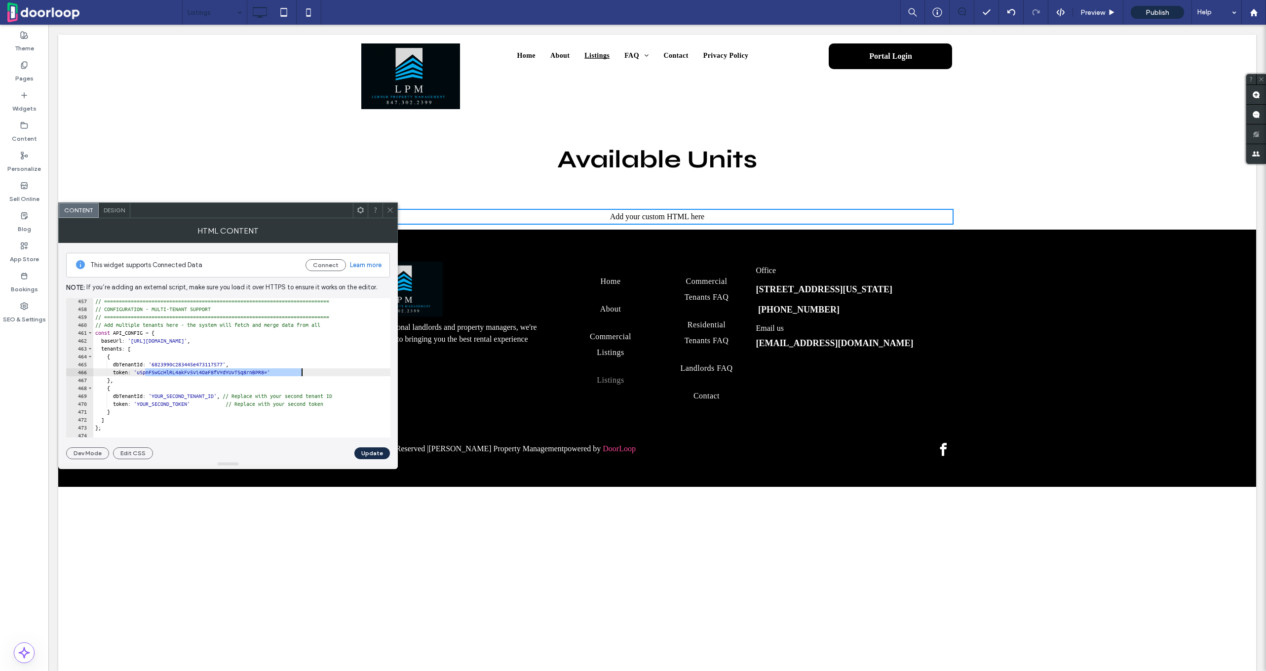
click at [300, 370] on div "// ============================================================================…" at bounding box center [1266, 374] width 2347 height 155
click at [167, 403] on div "// ============================================================================…" at bounding box center [1266, 374] width 2347 height 155
paste textarea "**********"
click at [217, 363] on div "// ============================================================================…" at bounding box center [1266, 374] width 2347 height 155
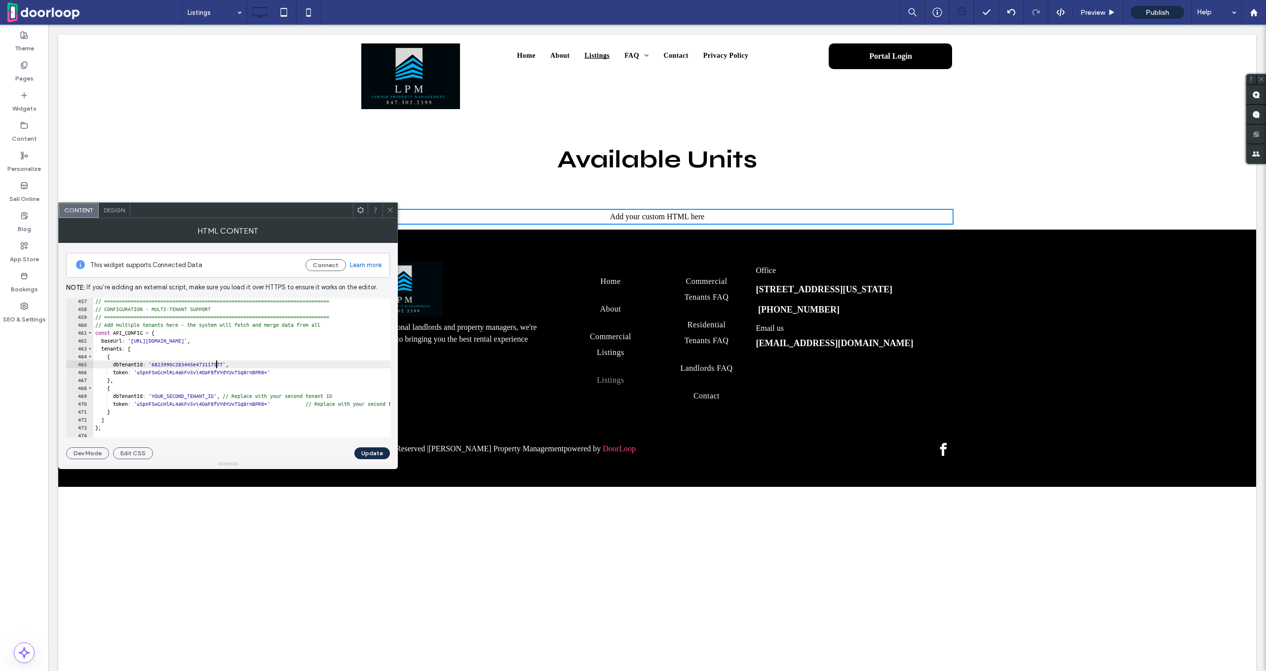
click at [217, 363] on div "// ============================================================================…" at bounding box center [1266, 374] width 2347 height 155
paste textarea "Cursor at row 465"
click at [224, 393] on div "// ============================================================================…" at bounding box center [1266, 374] width 2347 height 155
paste textarea "***"
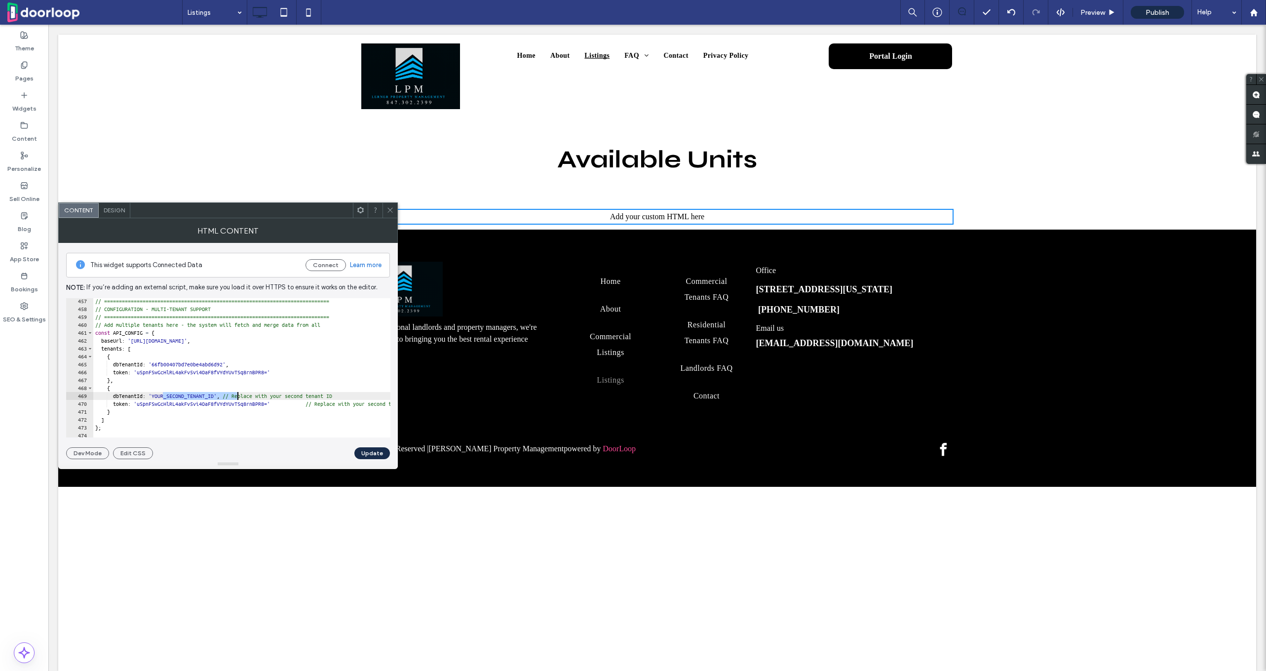
type textarea "**********"
click at [376, 451] on button "Update" at bounding box center [372, 453] width 36 height 12
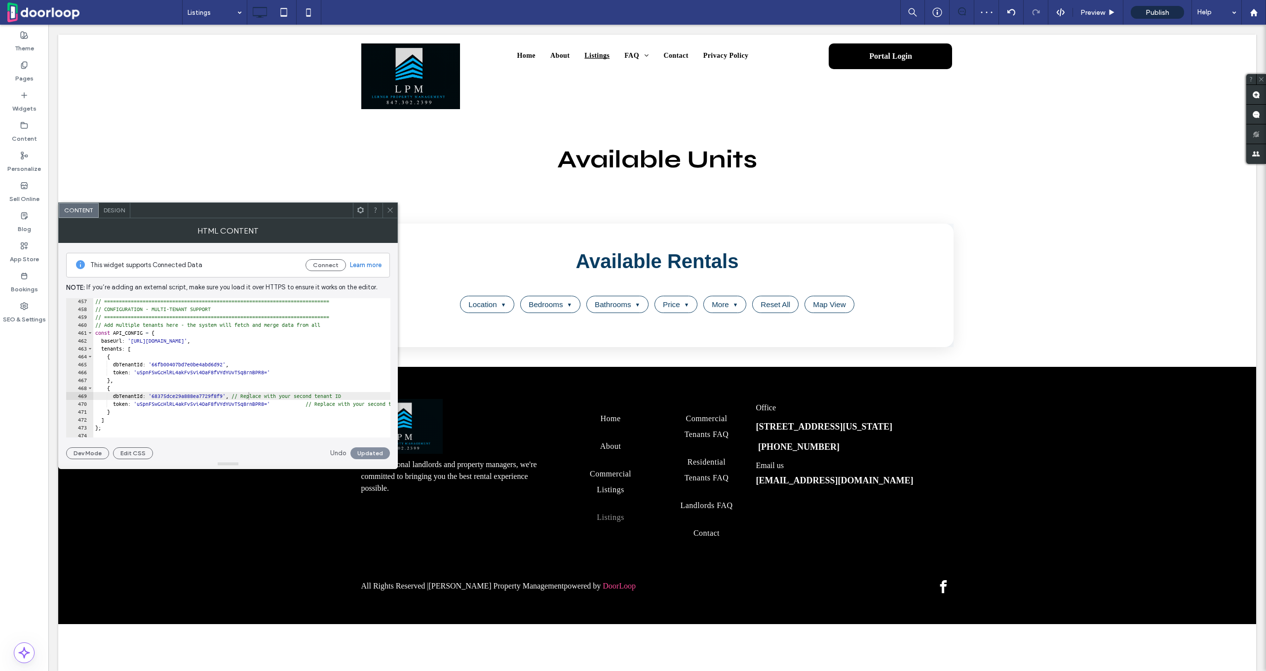
click at [392, 209] on icon at bounding box center [389, 209] width 7 height 7
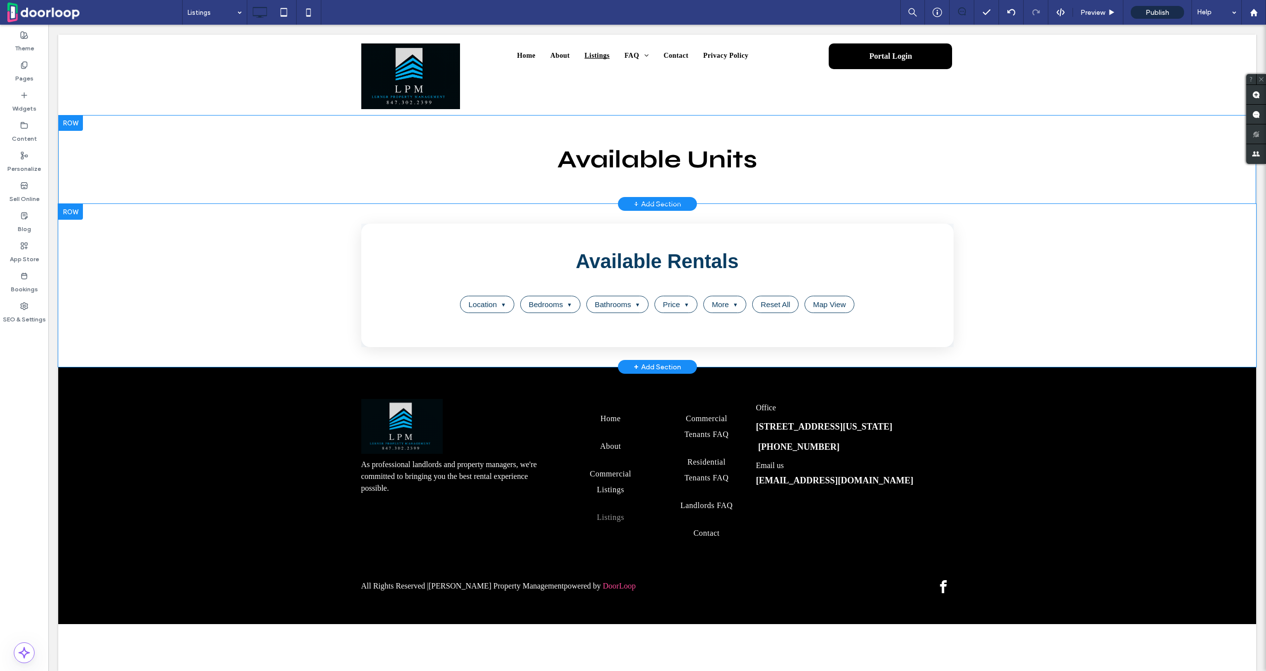
click at [71, 119] on div at bounding box center [70, 123] width 25 height 16
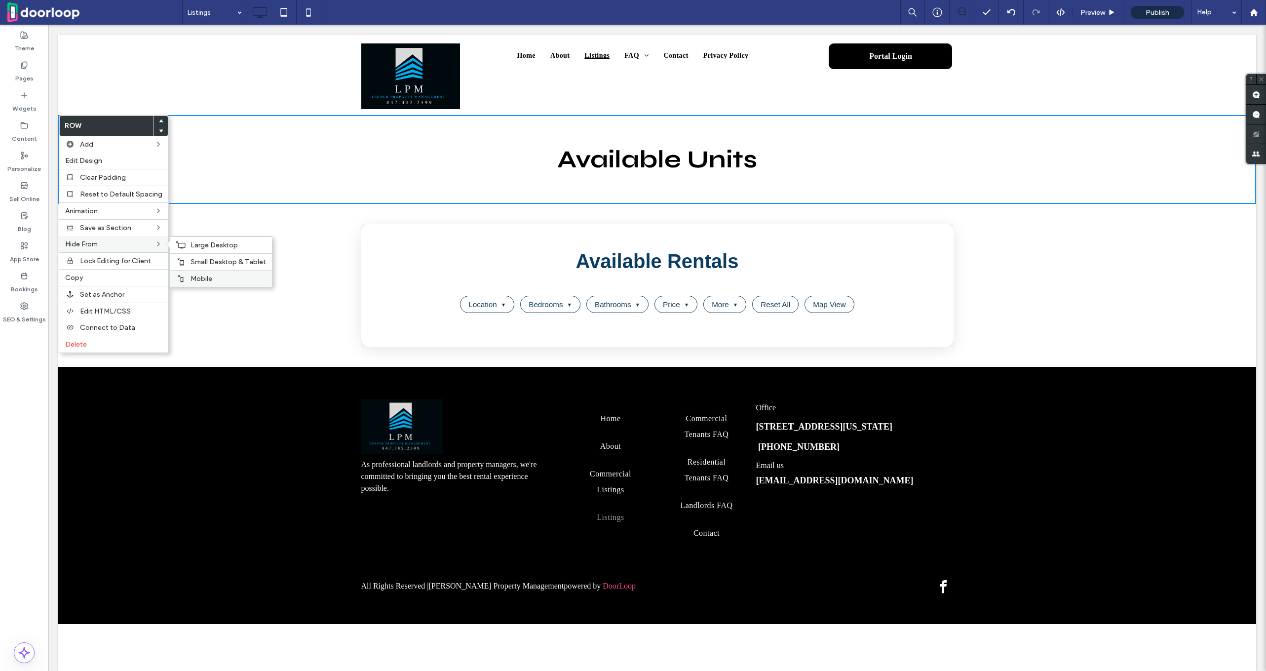
click at [203, 273] on div "Mobile" at bounding box center [221, 278] width 102 height 17
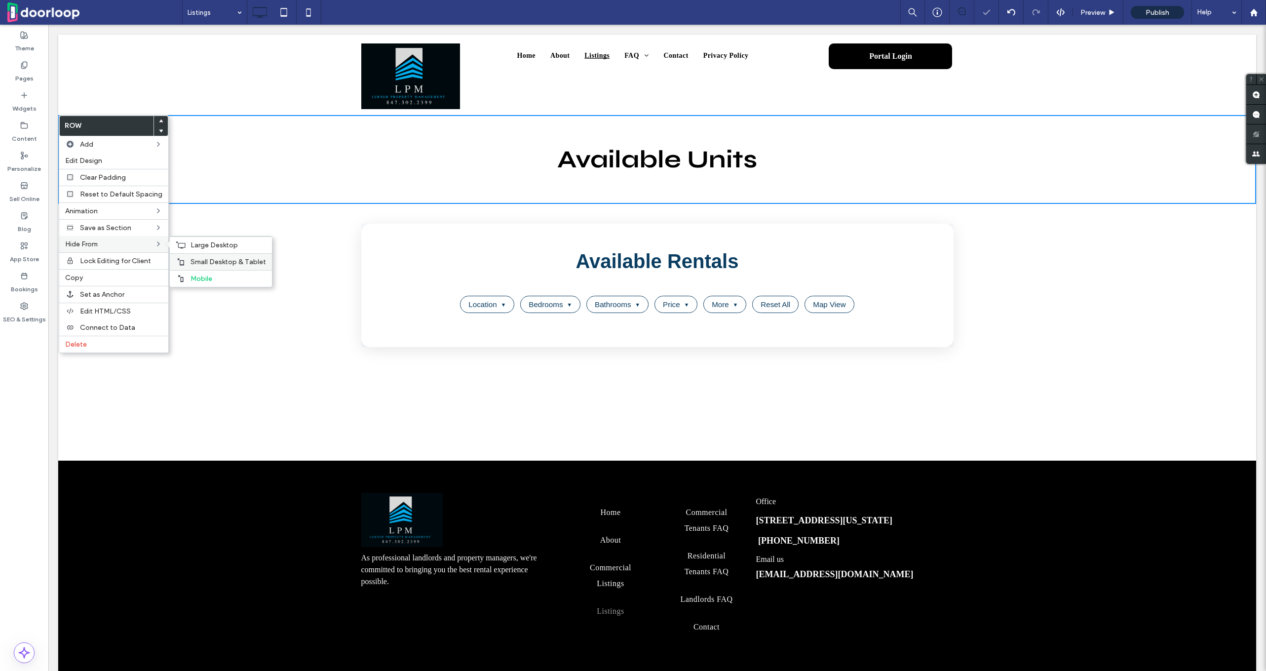
click at [203, 254] on div "Small Desktop & Tablet" at bounding box center [221, 261] width 102 height 17
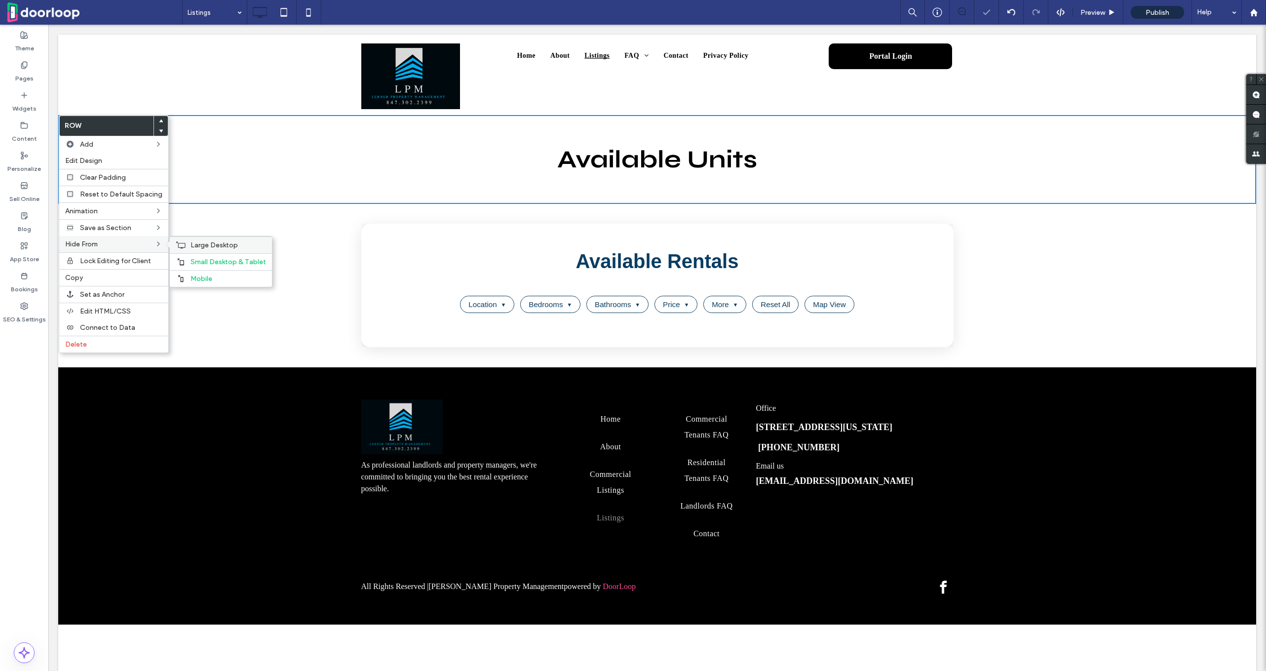
click at [203, 245] on span "Large Desktop" at bounding box center [214, 245] width 47 height 8
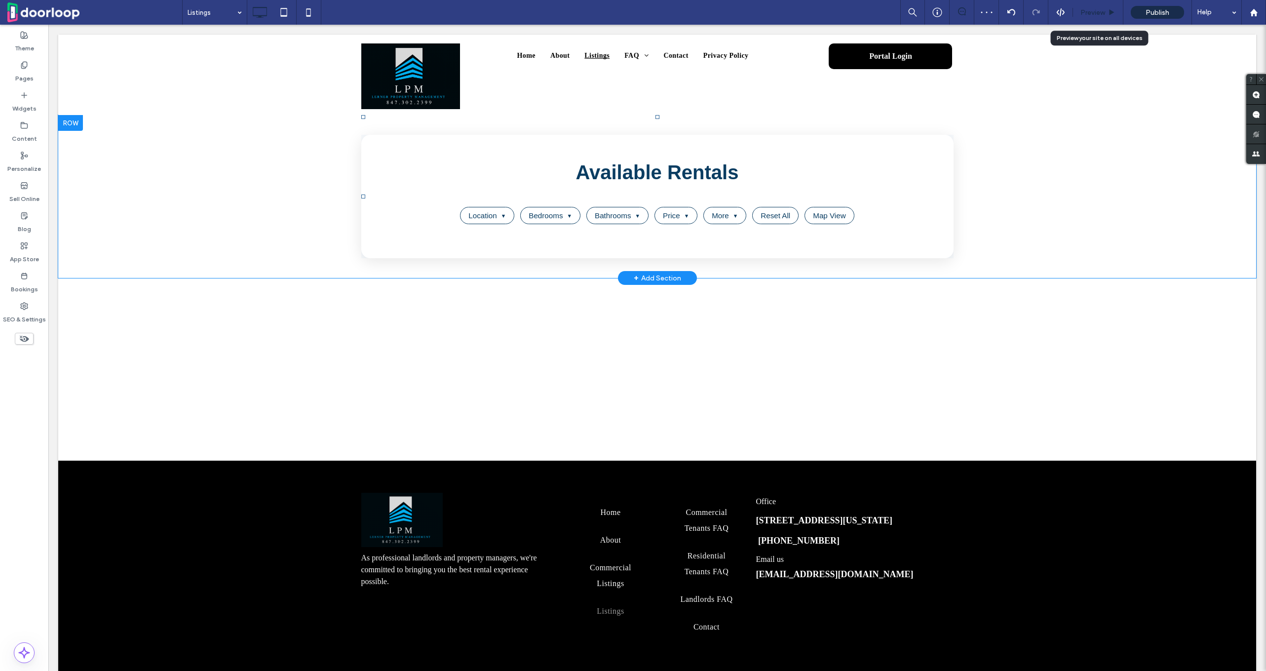
click at [1110, 21] on div "Preview" at bounding box center [1098, 12] width 50 height 25
click at [1088, 6] on div "Preview" at bounding box center [1098, 12] width 50 height 25
click at [1089, 15] on span "Preview" at bounding box center [1093, 12] width 25 height 8
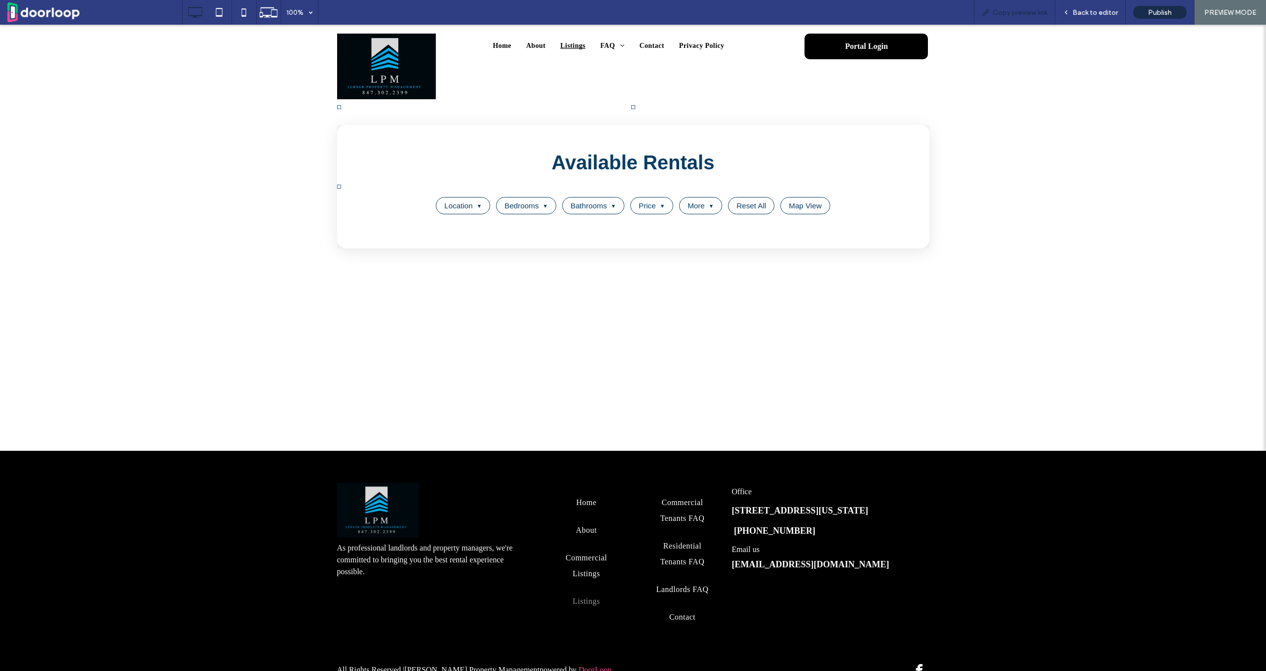
click at [1043, 14] on span "Copy preview link" at bounding box center [1020, 12] width 55 height 8
click at [527, 42] on span "About" at bounding box center [535, 46] width 19 height 14
